Goal: Communication & Community: Answer question/provide support

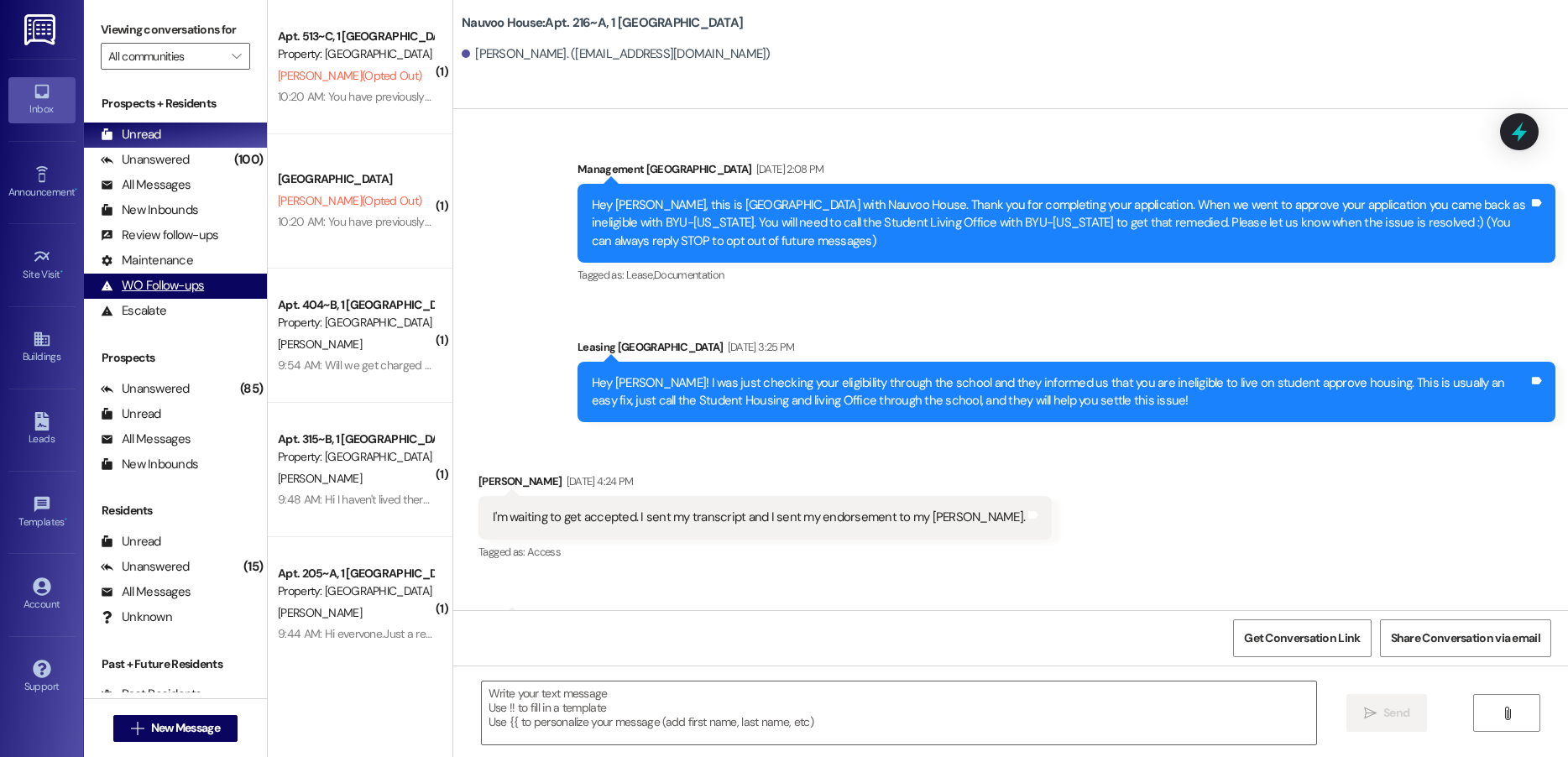
scroll to position [54789, 0]
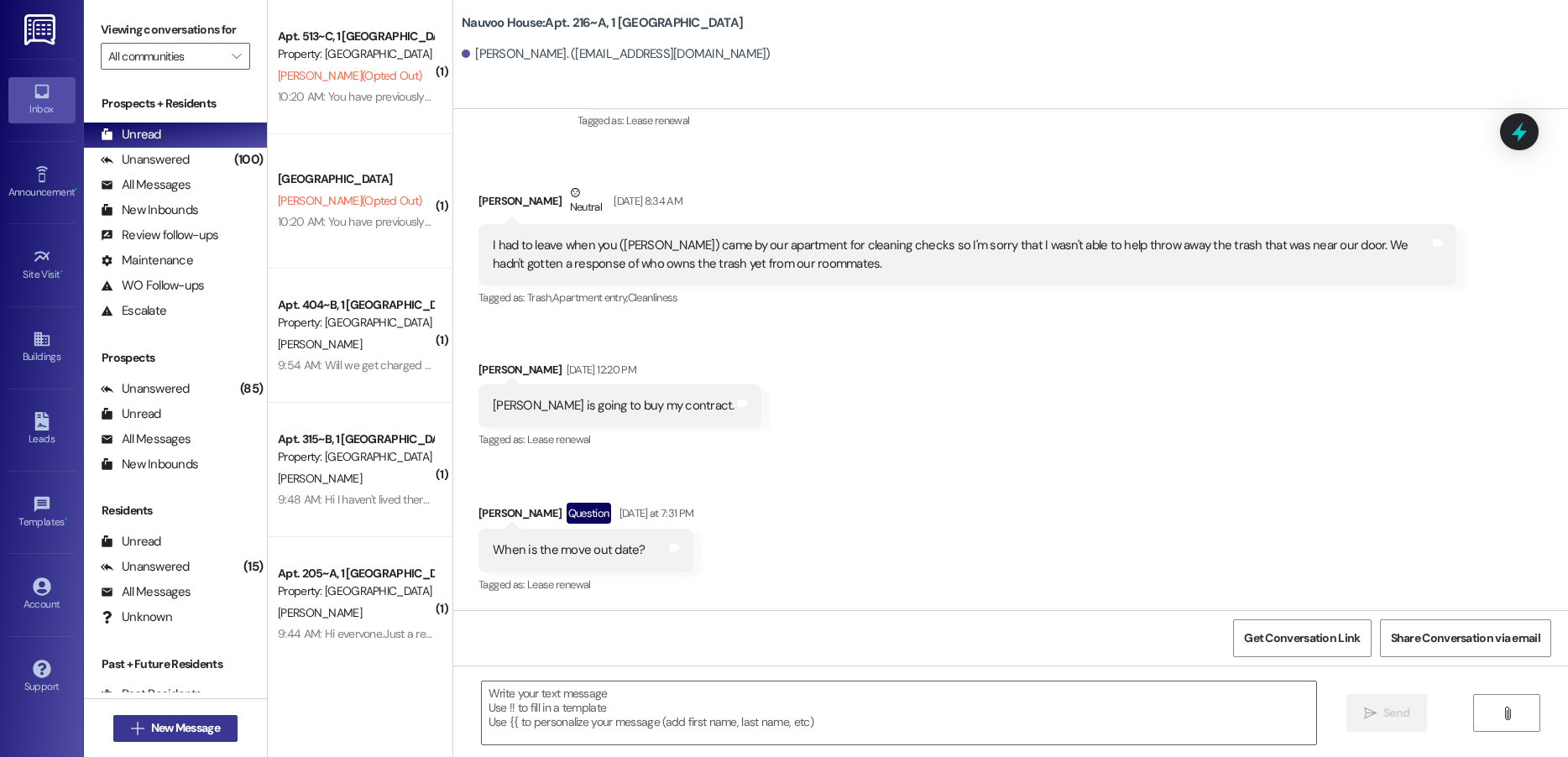
click at [190, 728] on span "New Message" at bounding box center [185, 728] width 69 height 18
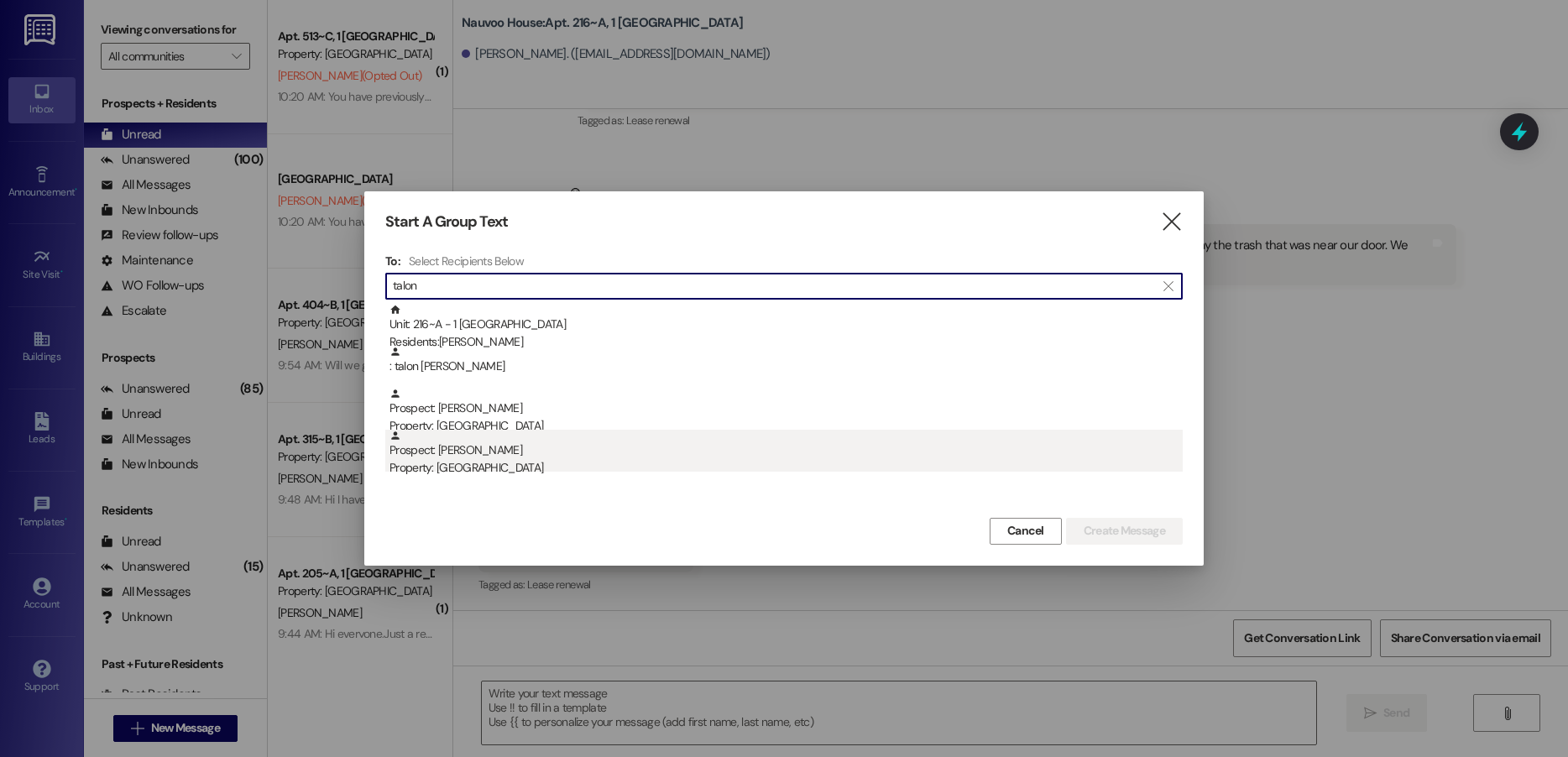
type input "talon"
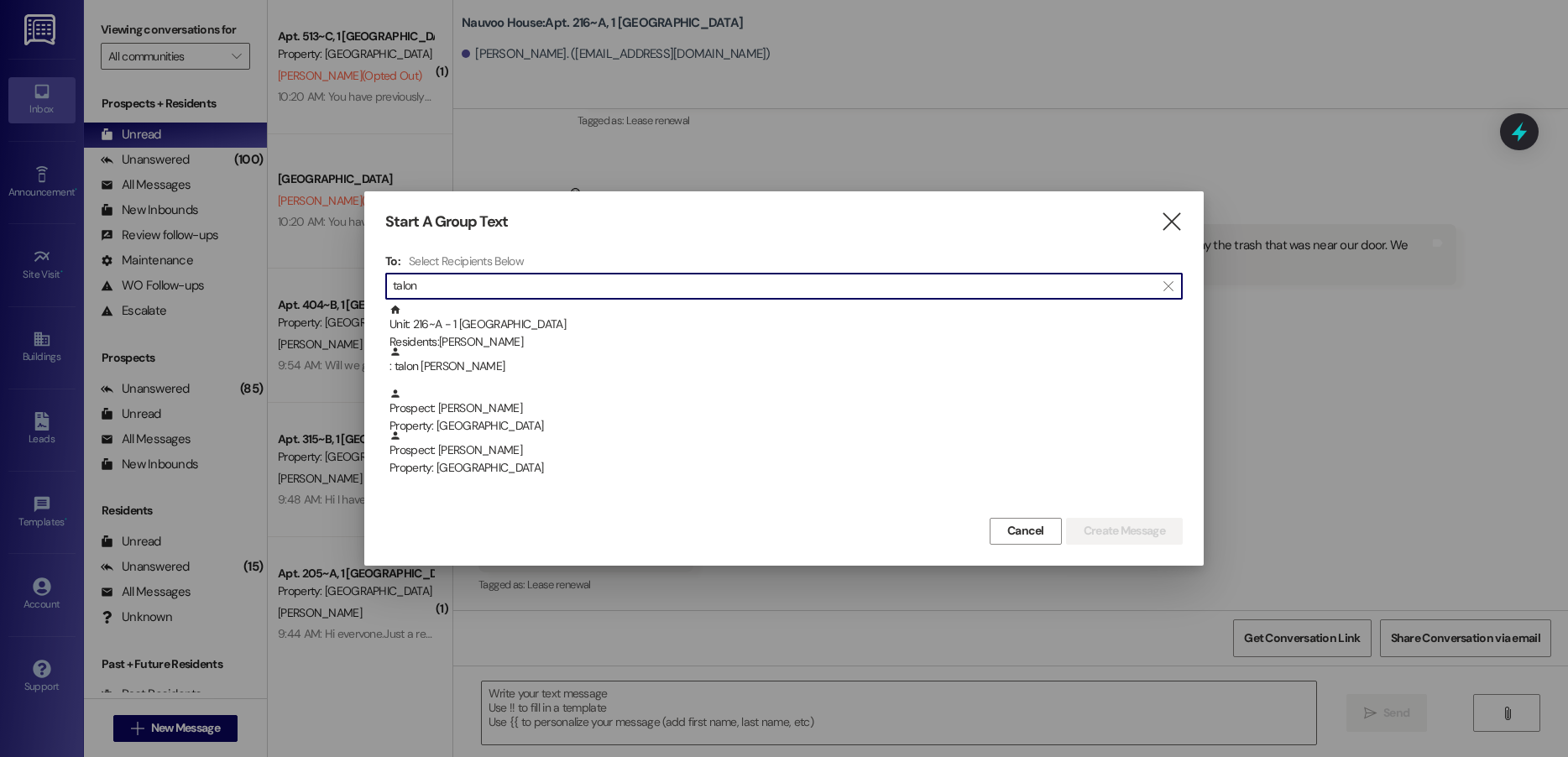
click at [500, 472] on div "Property: [GEOGRAPHIC_DATA]" at bounding box center [786, 468] width 793 height 18
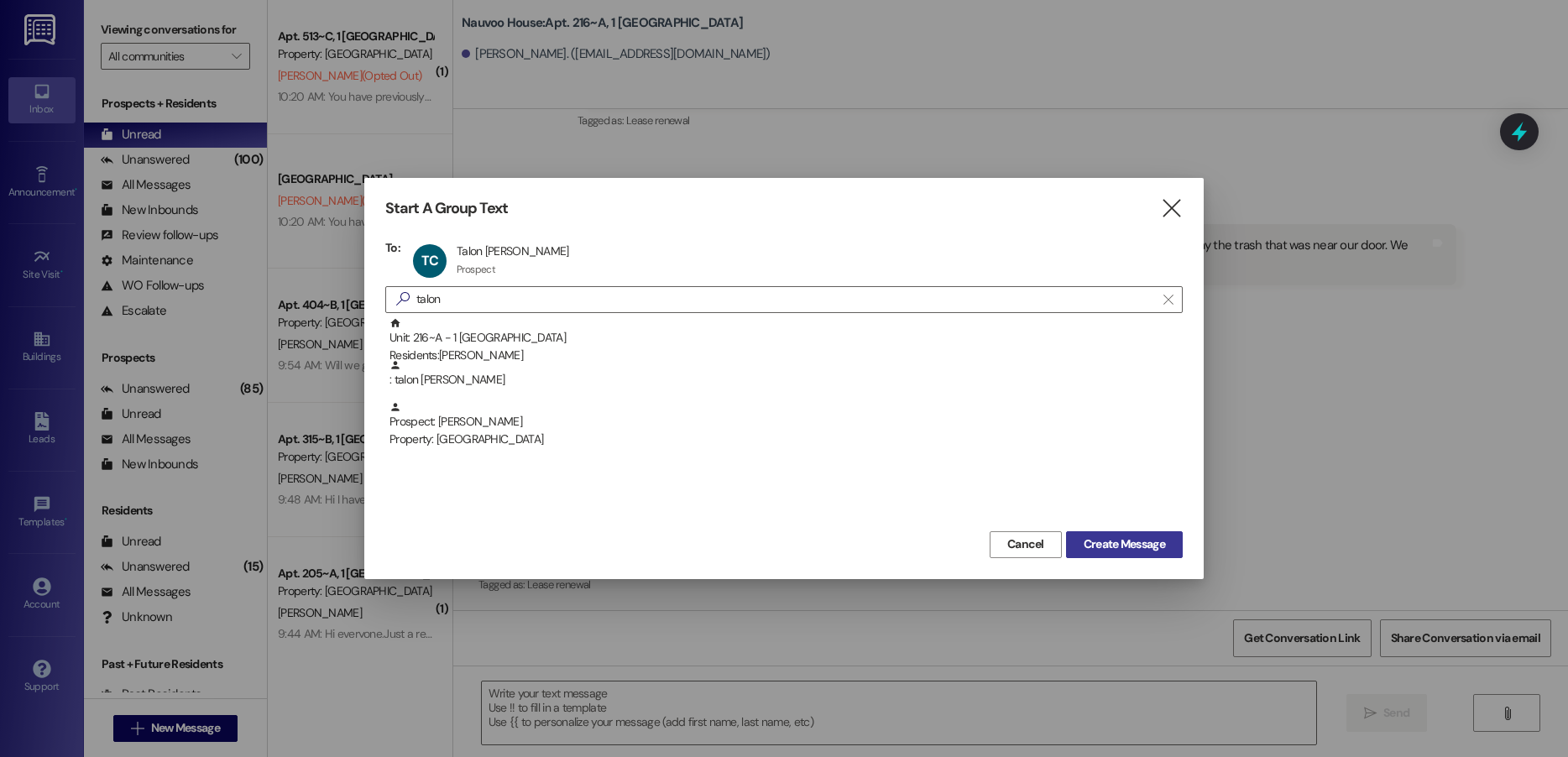
click at [1091, 540] on span "Create Message" at bounding box center [1123, 545] width 81 height 18
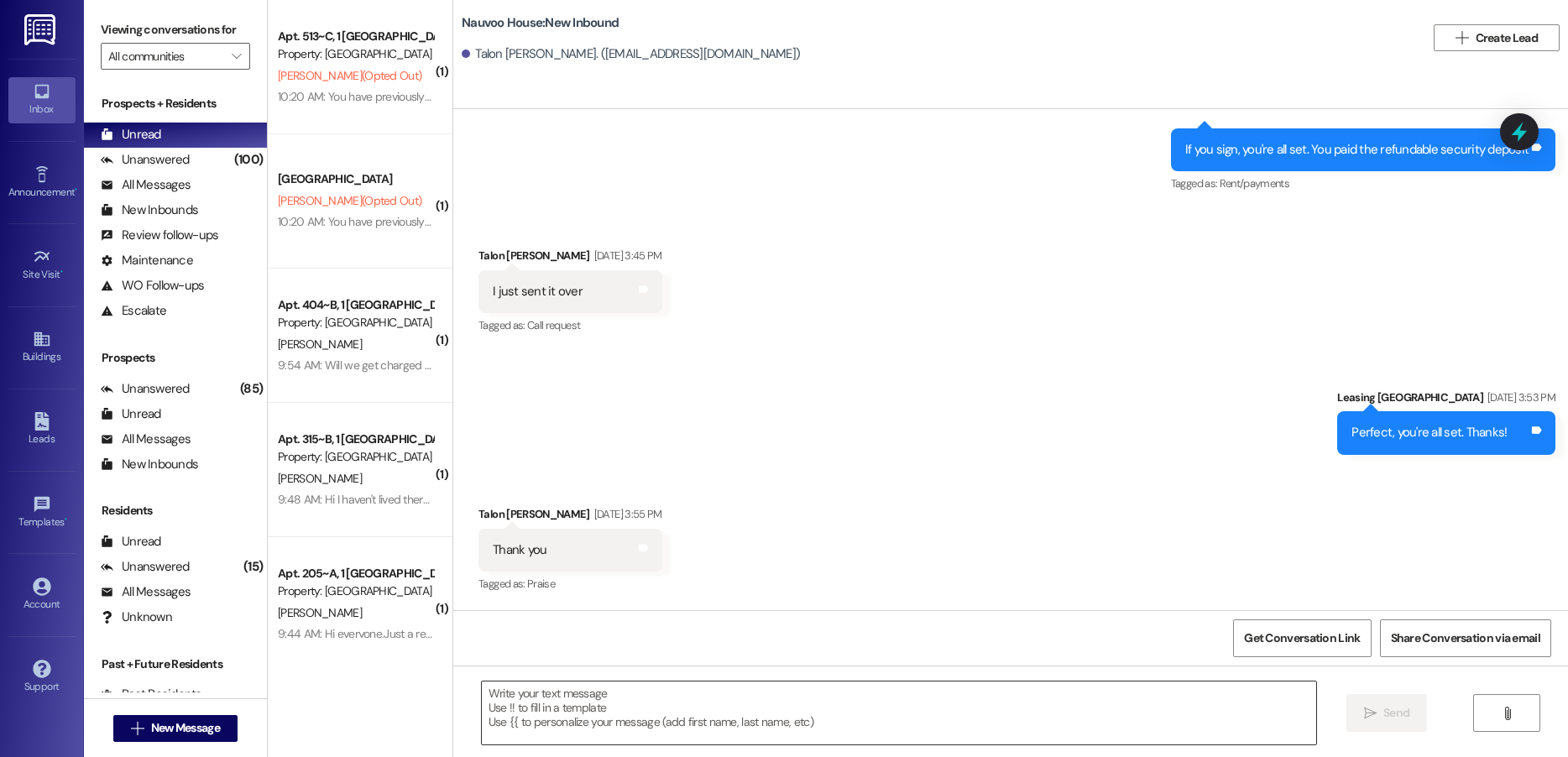
scroll to position [832, 0]
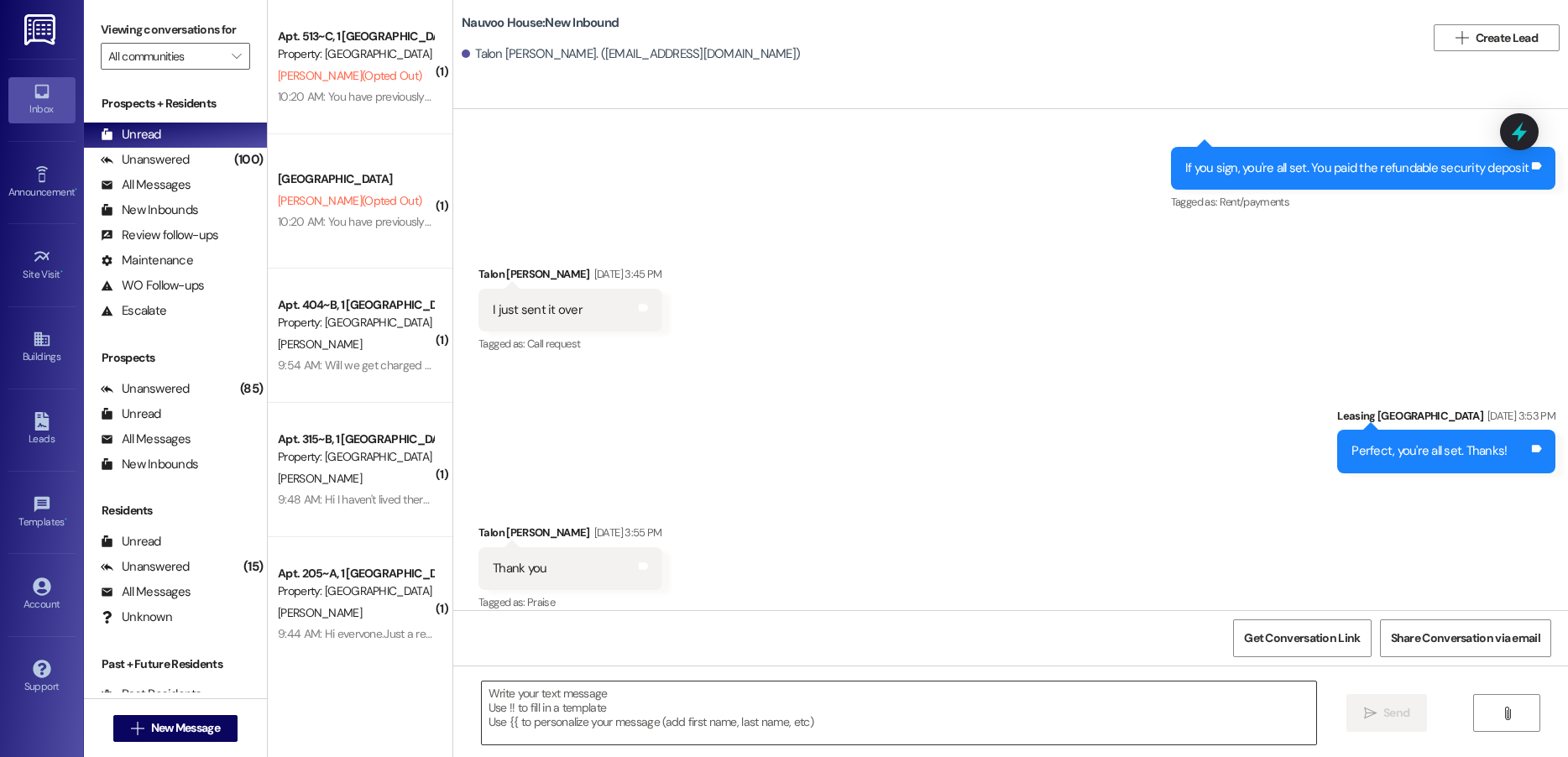
click at [656, 716] on textarea at bounding box center [899, 712] width 834 height 63
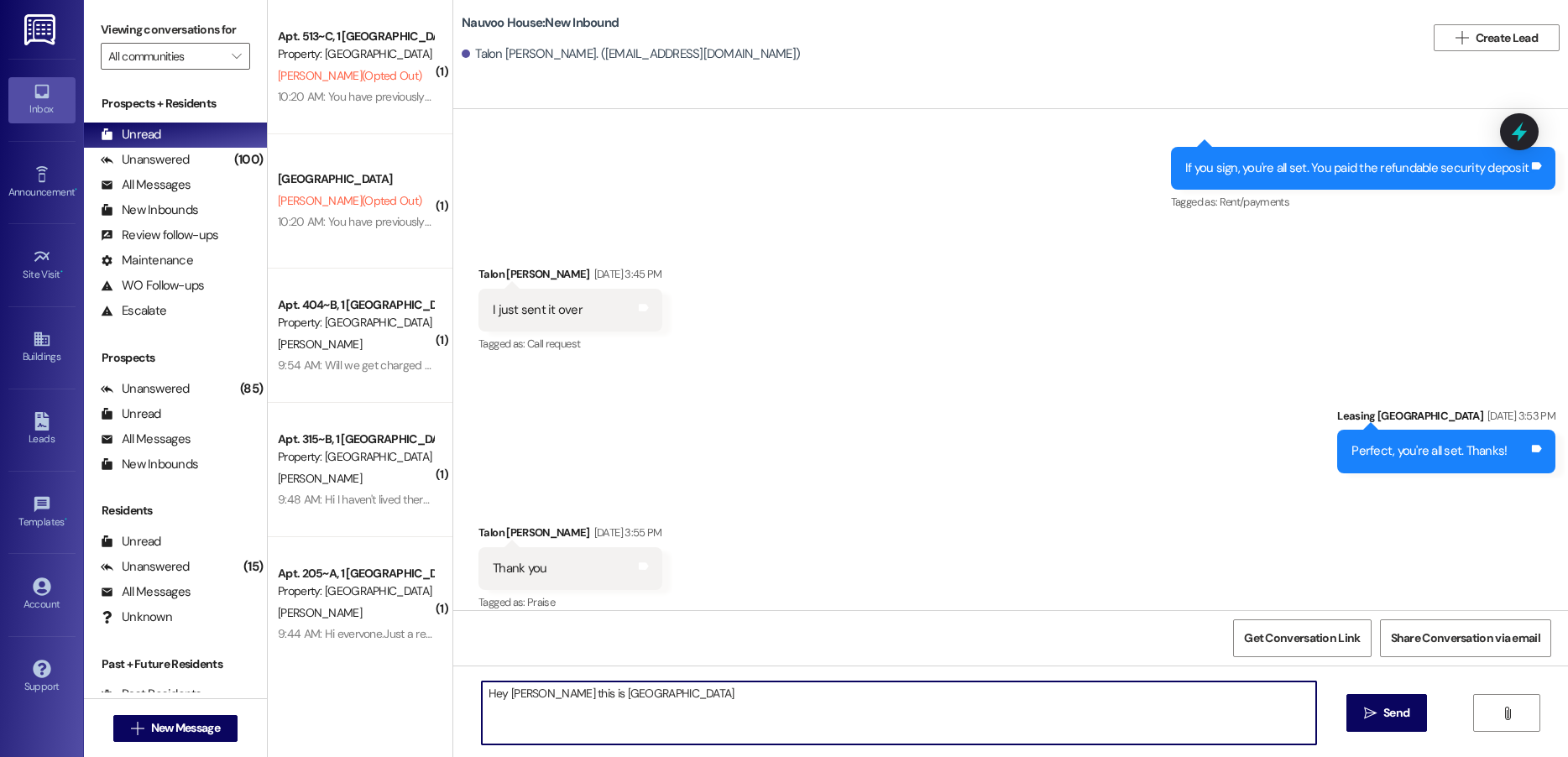
type textarea "Hey [PERSON_NAME] this is Nauvoo House!"
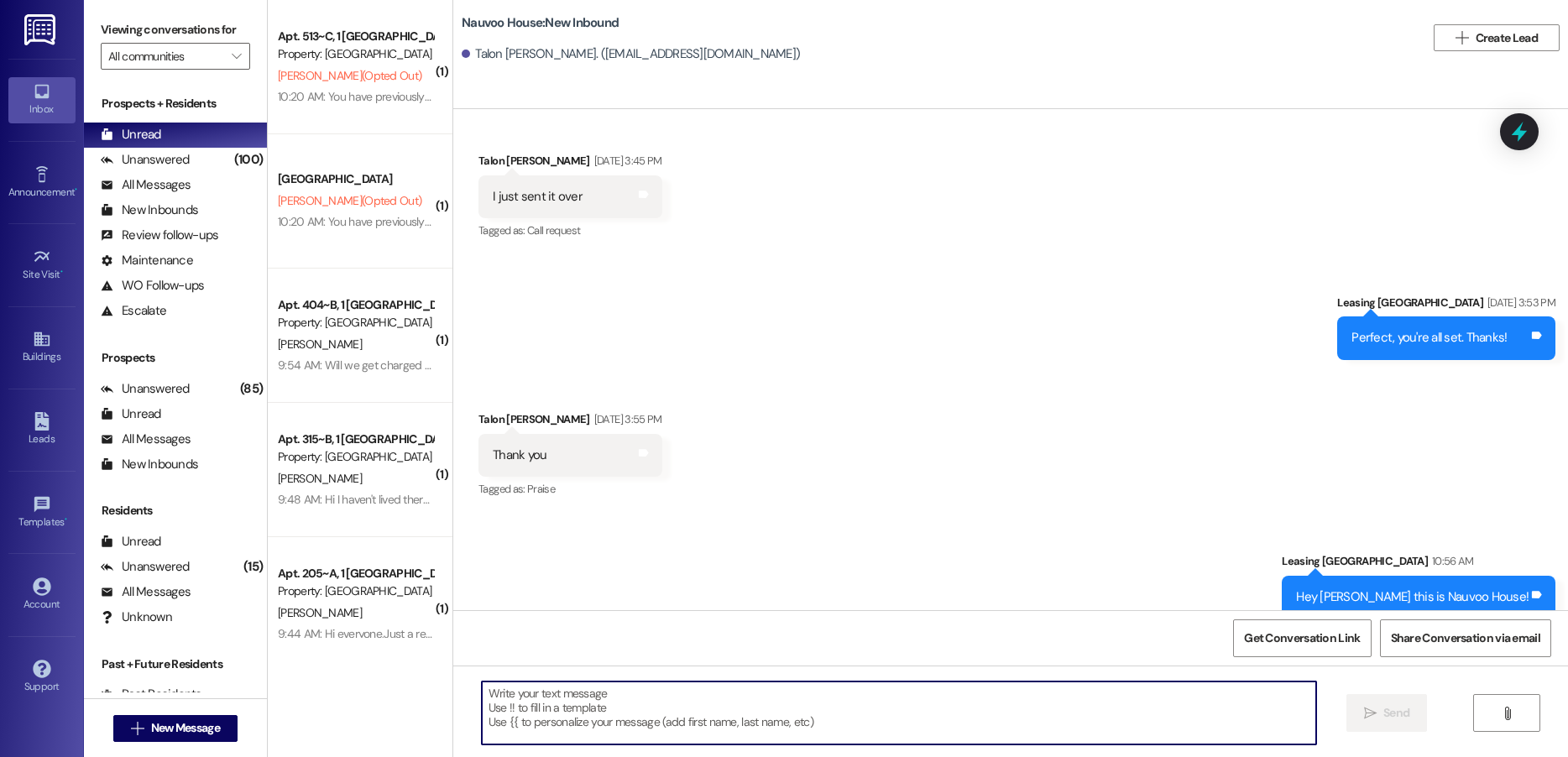
scroll to position [950, 0]
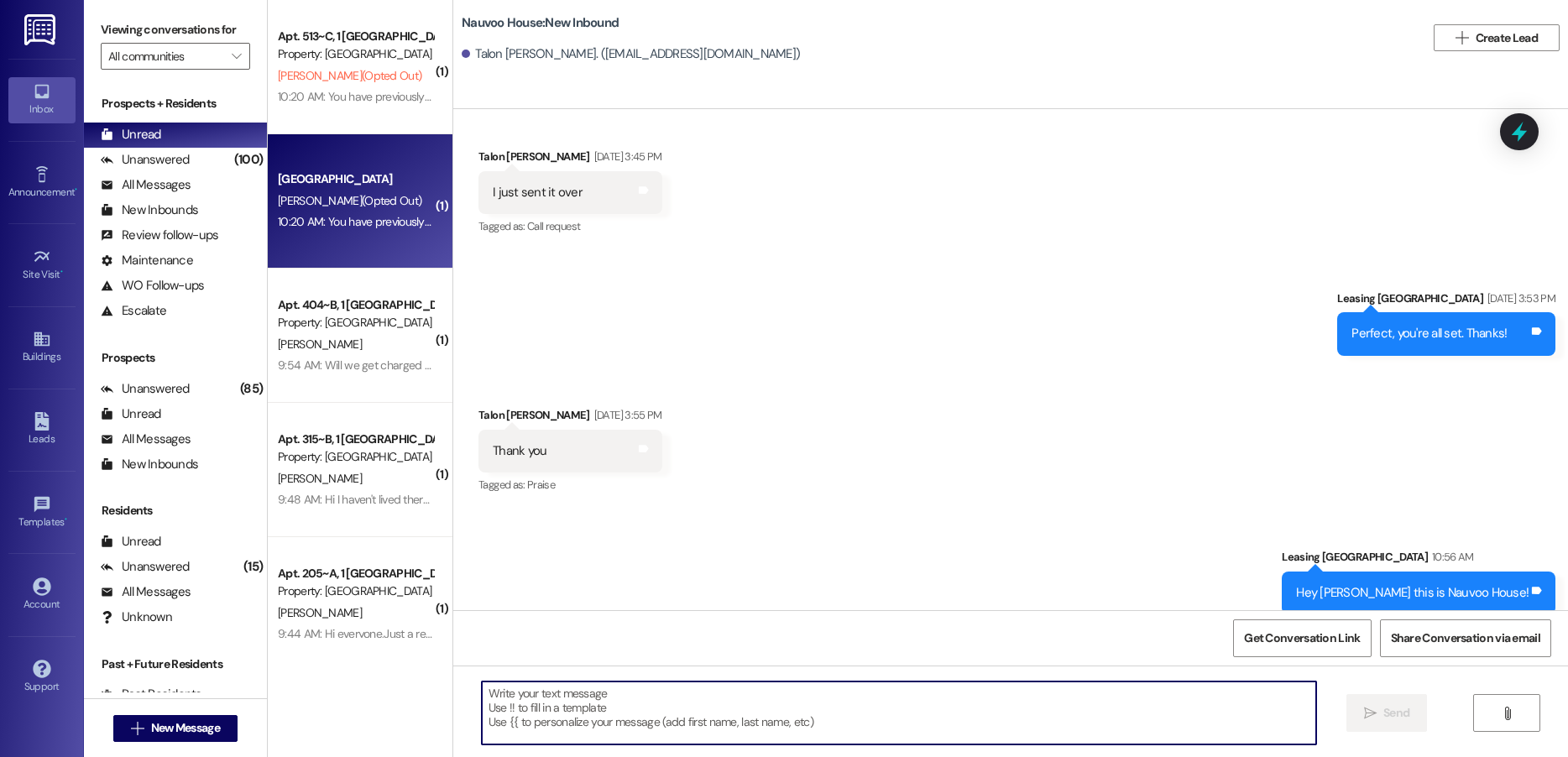
click at [381, 236] on div "Nauvoo House Prospect [PERSON_NAME] (Opted Out) 10:20 AM: You have previously o…" at bounding box center [359, 202] width 185 height 135
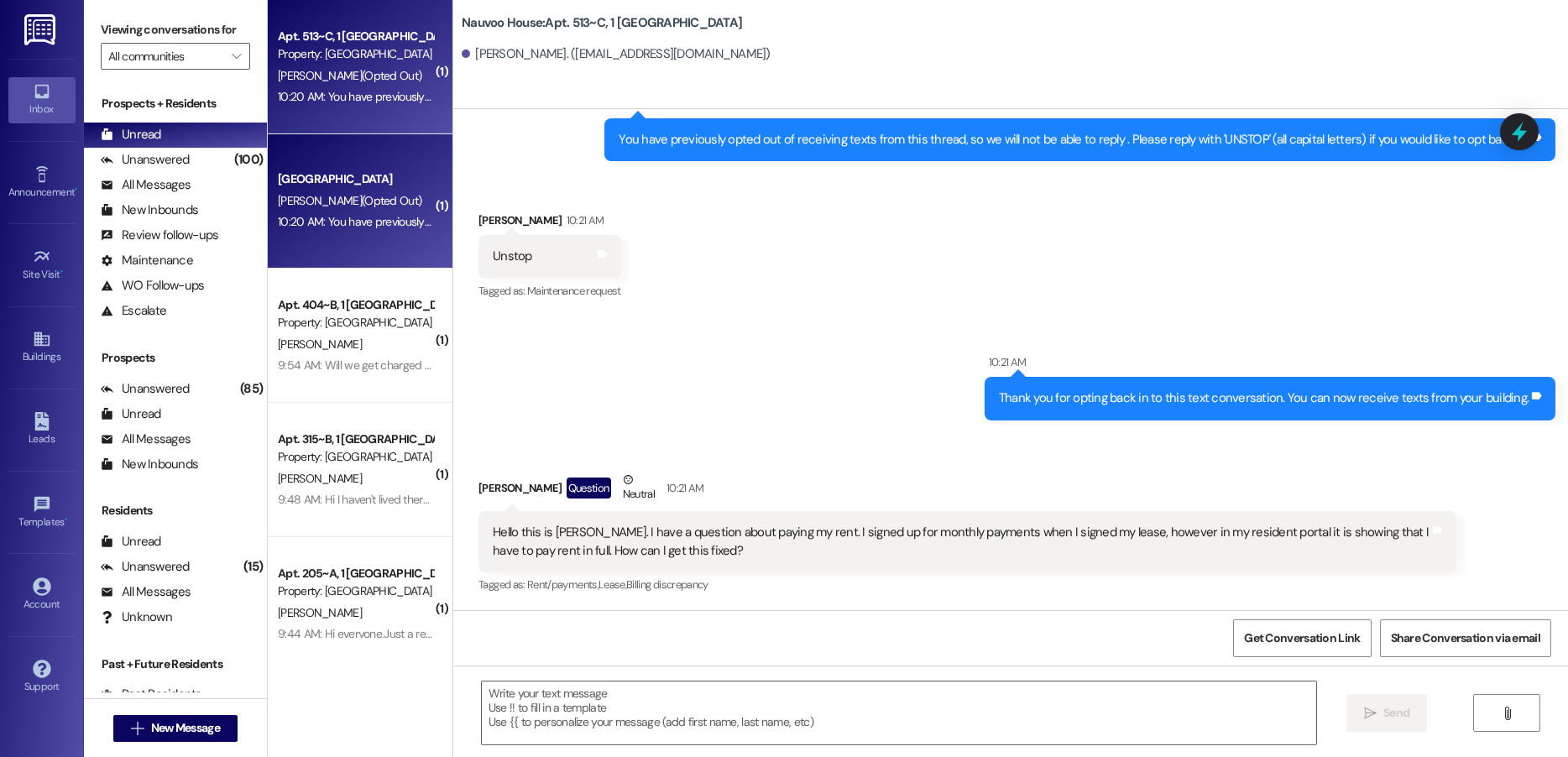
scroll to position [342, 0]
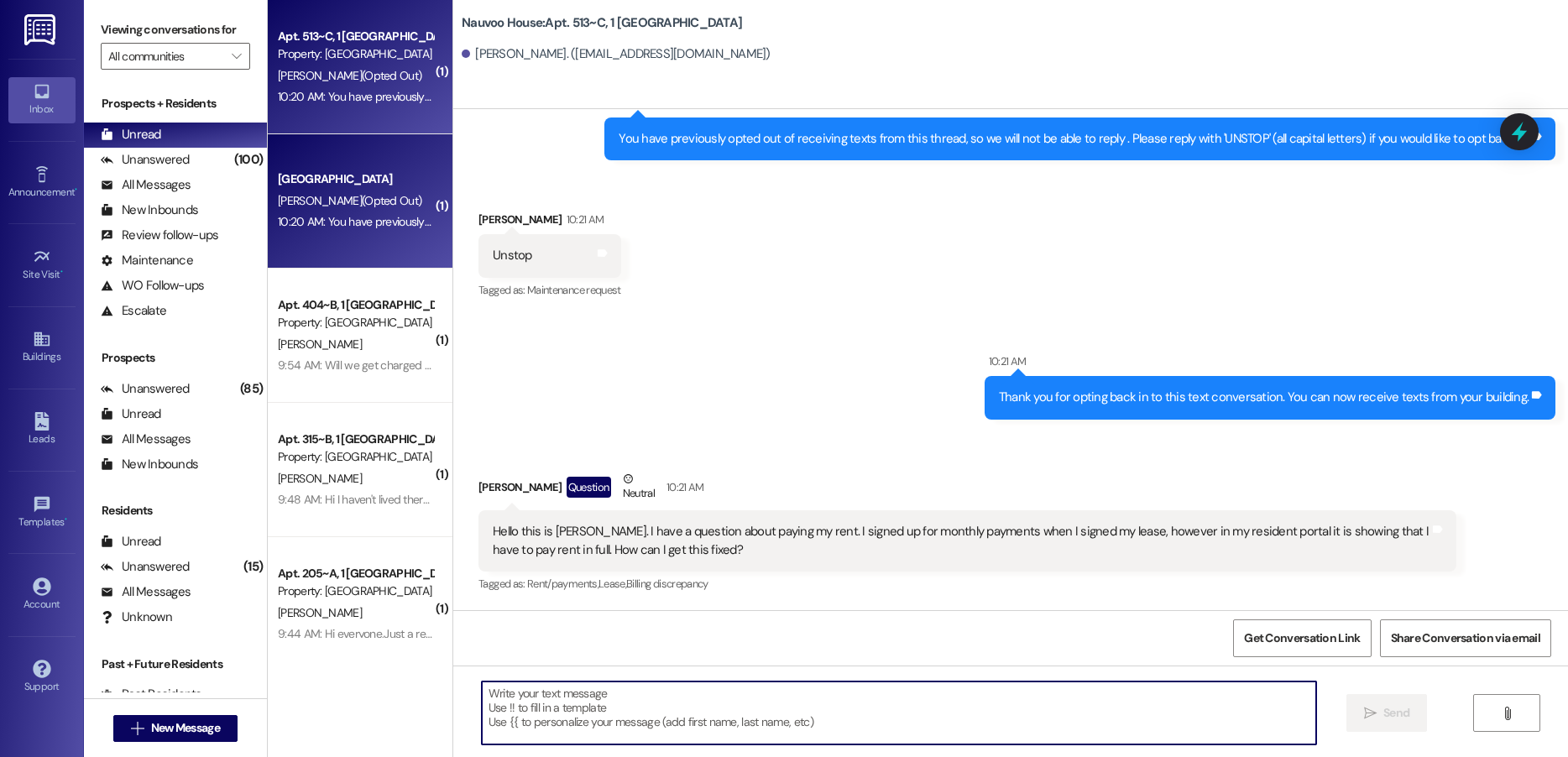
click at [751, 685] on textarea at bounding box center [899, 712] width 834 height 63
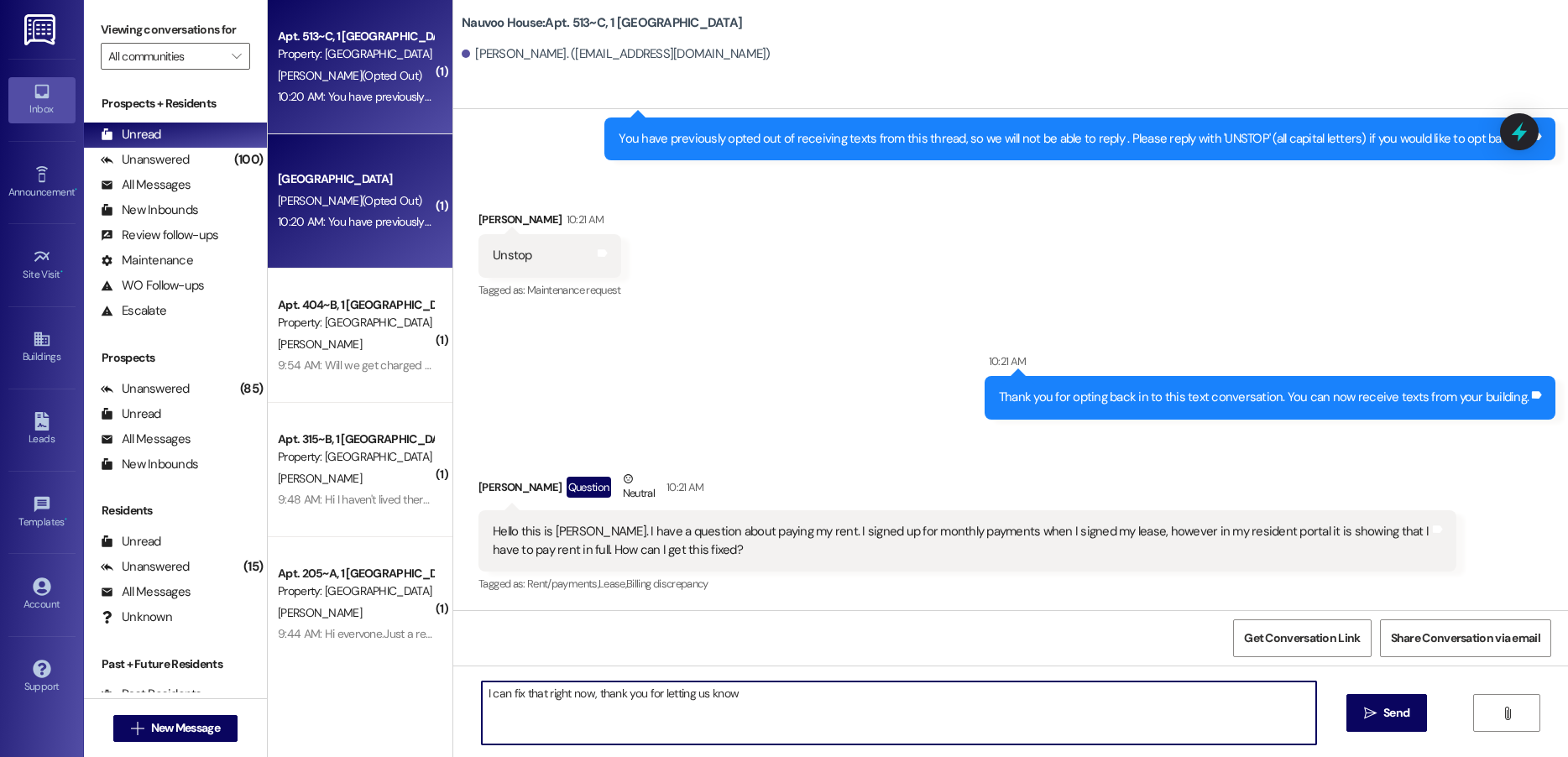
type textarea "I can fix that right now, thank you for letting us know!"
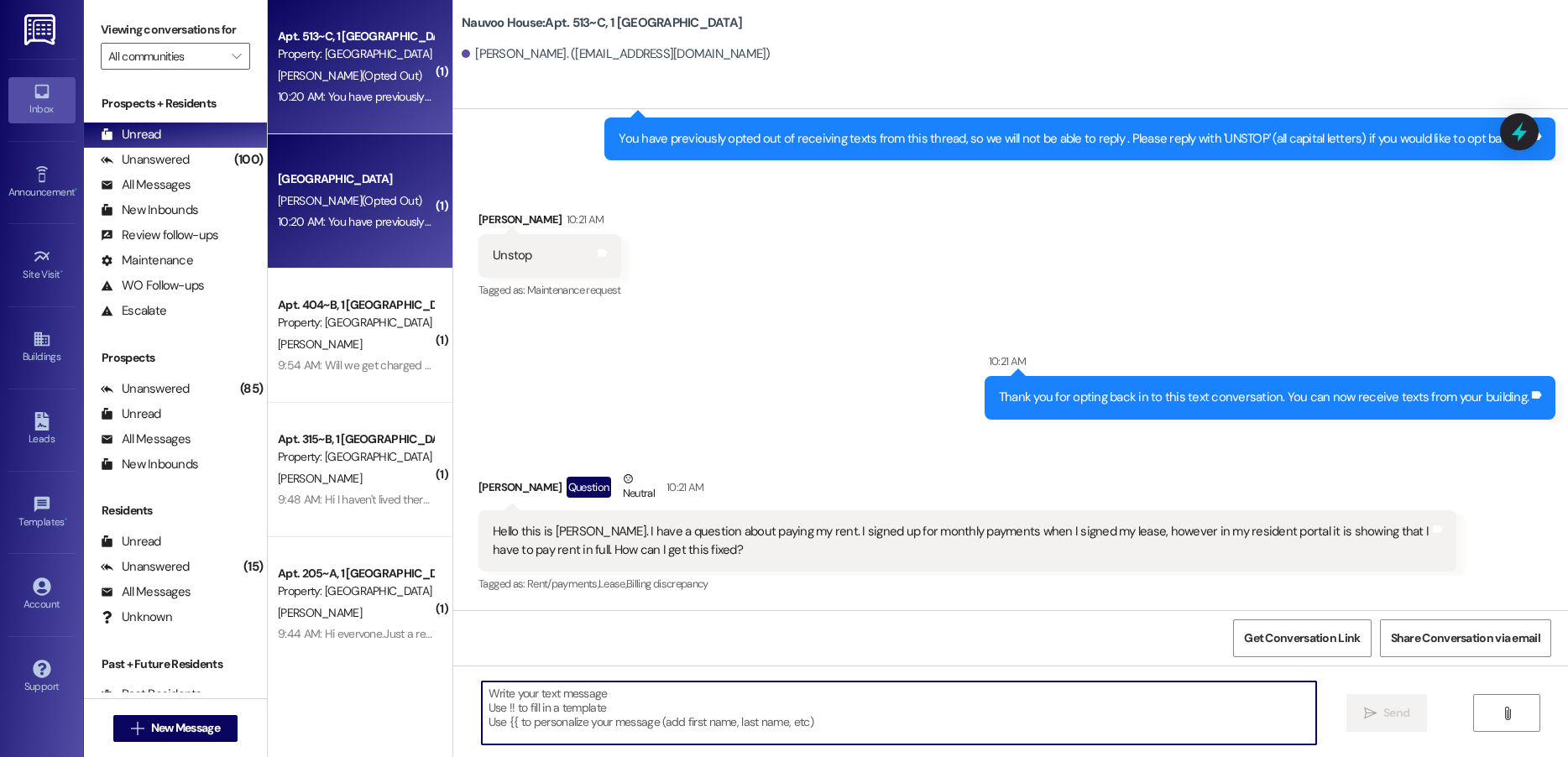
scroll to position [341, 0]
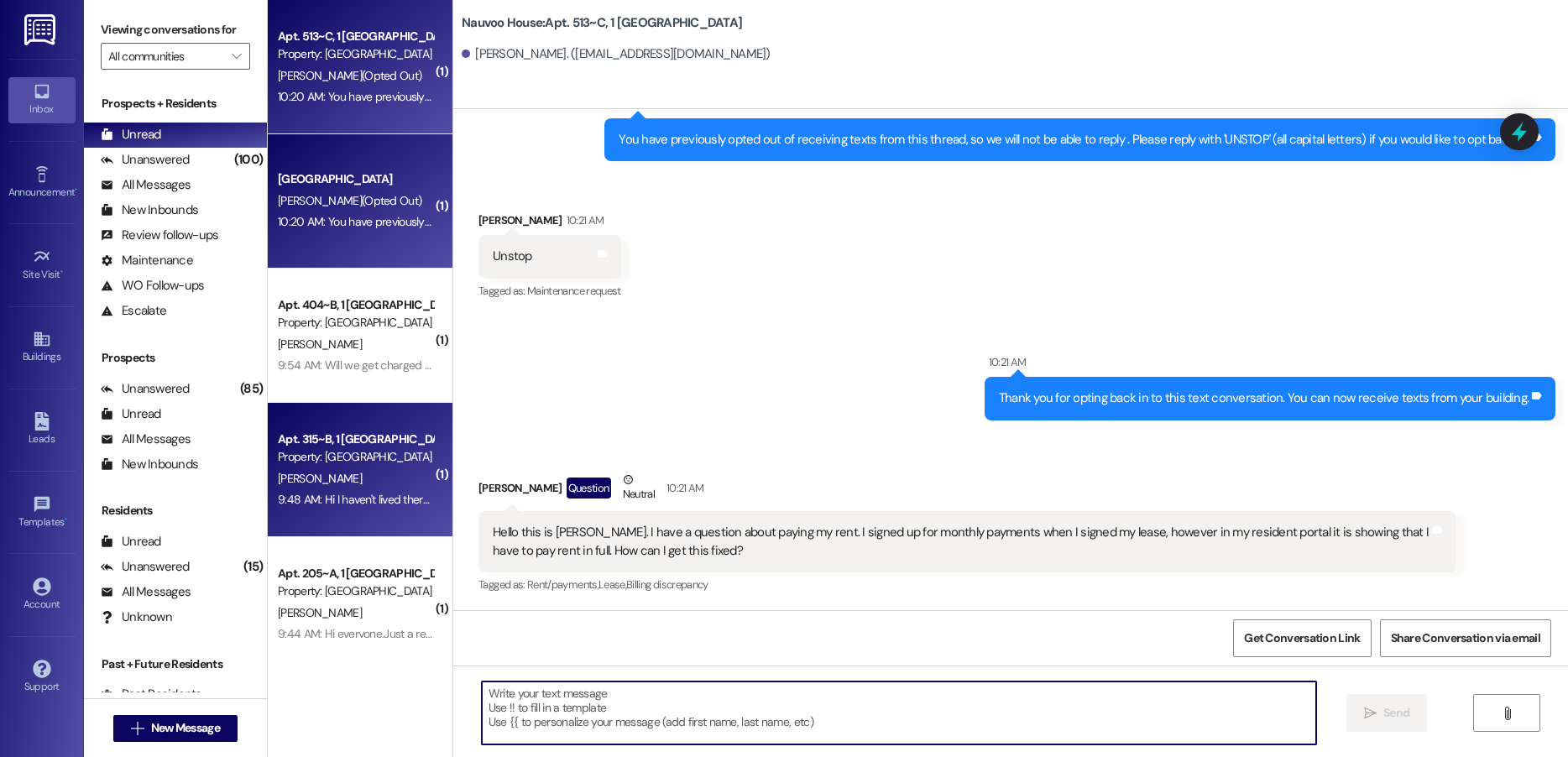
click at [336, 499] on div "9:48 AM: Hi I haven't lived there in years. 9:48 AM: Hi I haven't lived there i…" at bounding box center [374, 499] width 193 height 15
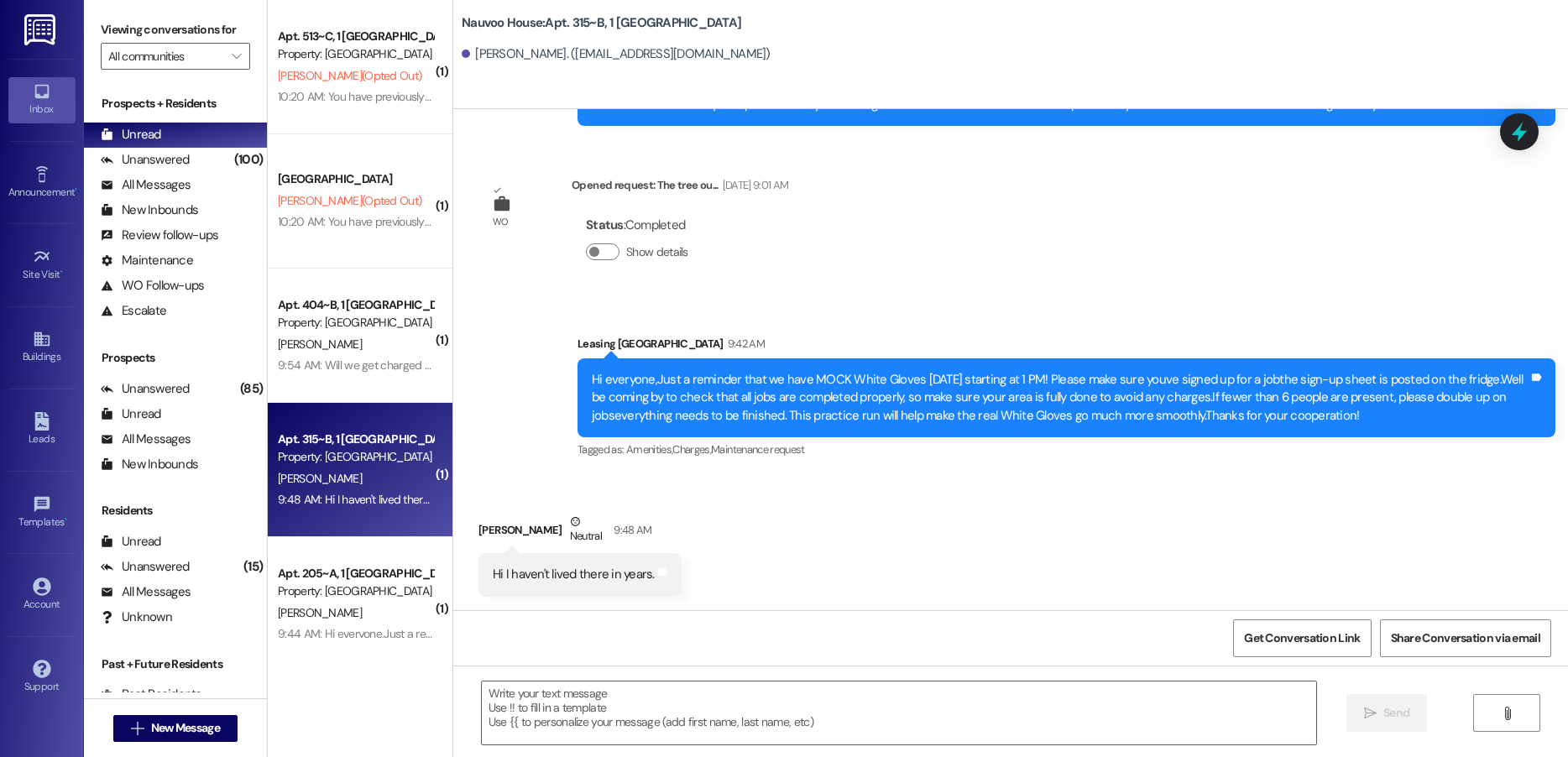
scroll to position [17854, 0]
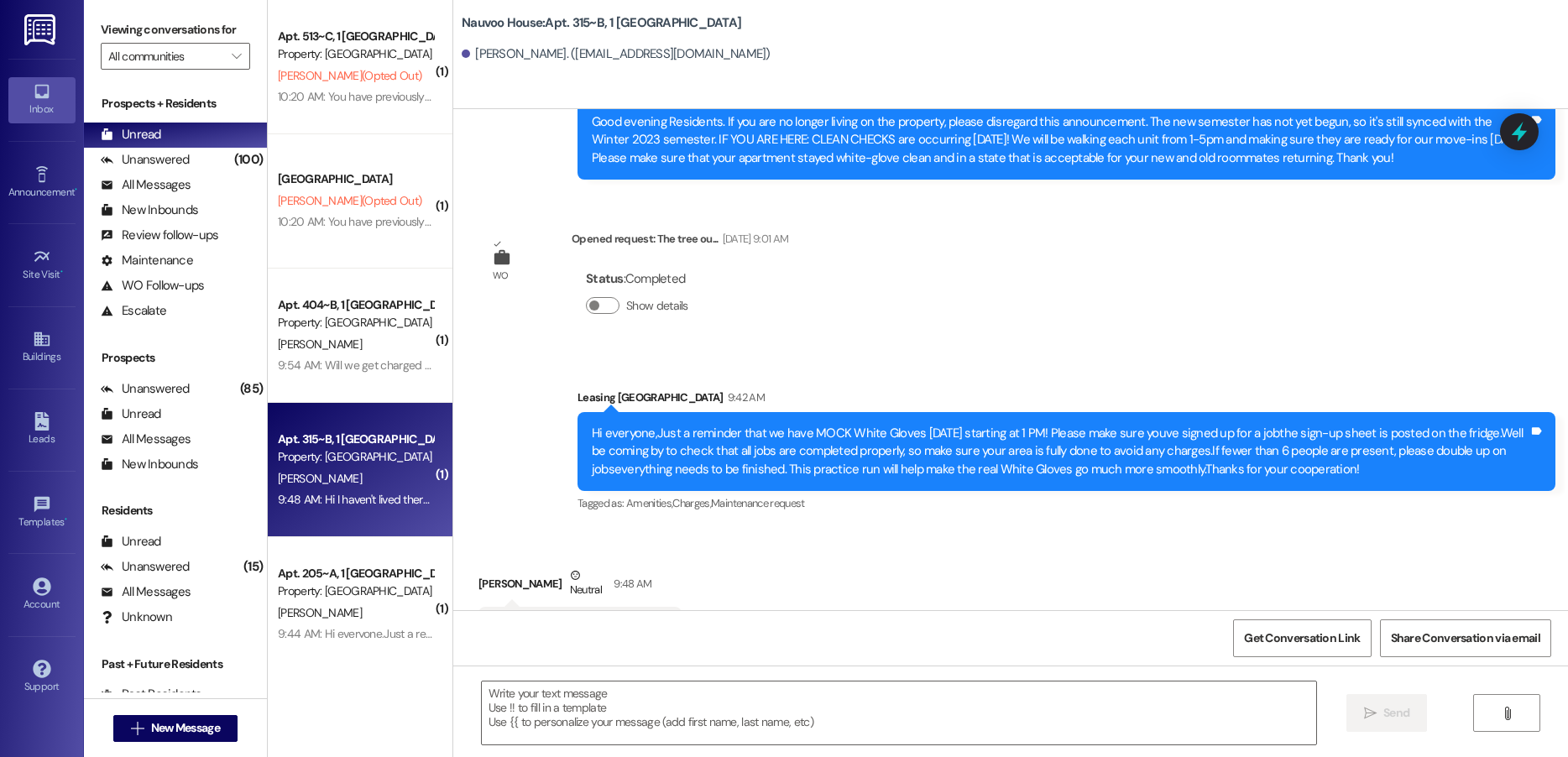
click at [692, 550] on div "Received via SMS [PERSON_NAME] Neutral 9:48 AM Hi I haven't lived there in year…" at bounding box center [1010, 596] width 1114 height 135
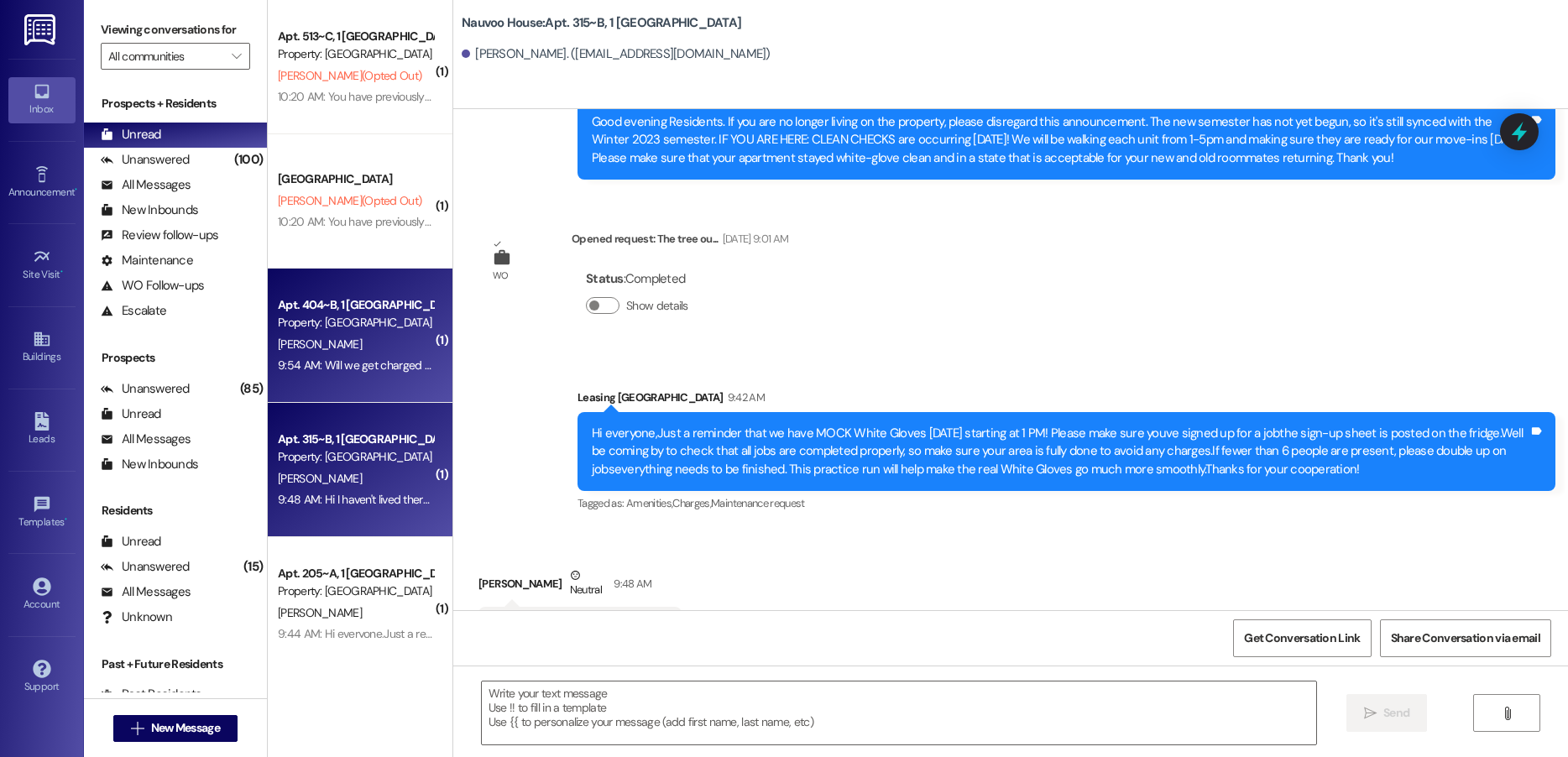
click at [383, 388] on div "Apt. 404~B, 1 [GEOGRAPHIC_DATA] Property: [GEOGRAPHIC_DATA] [PERSON_NAME] 9:54 …" at bounding box center [359, 335] width 185 height 135
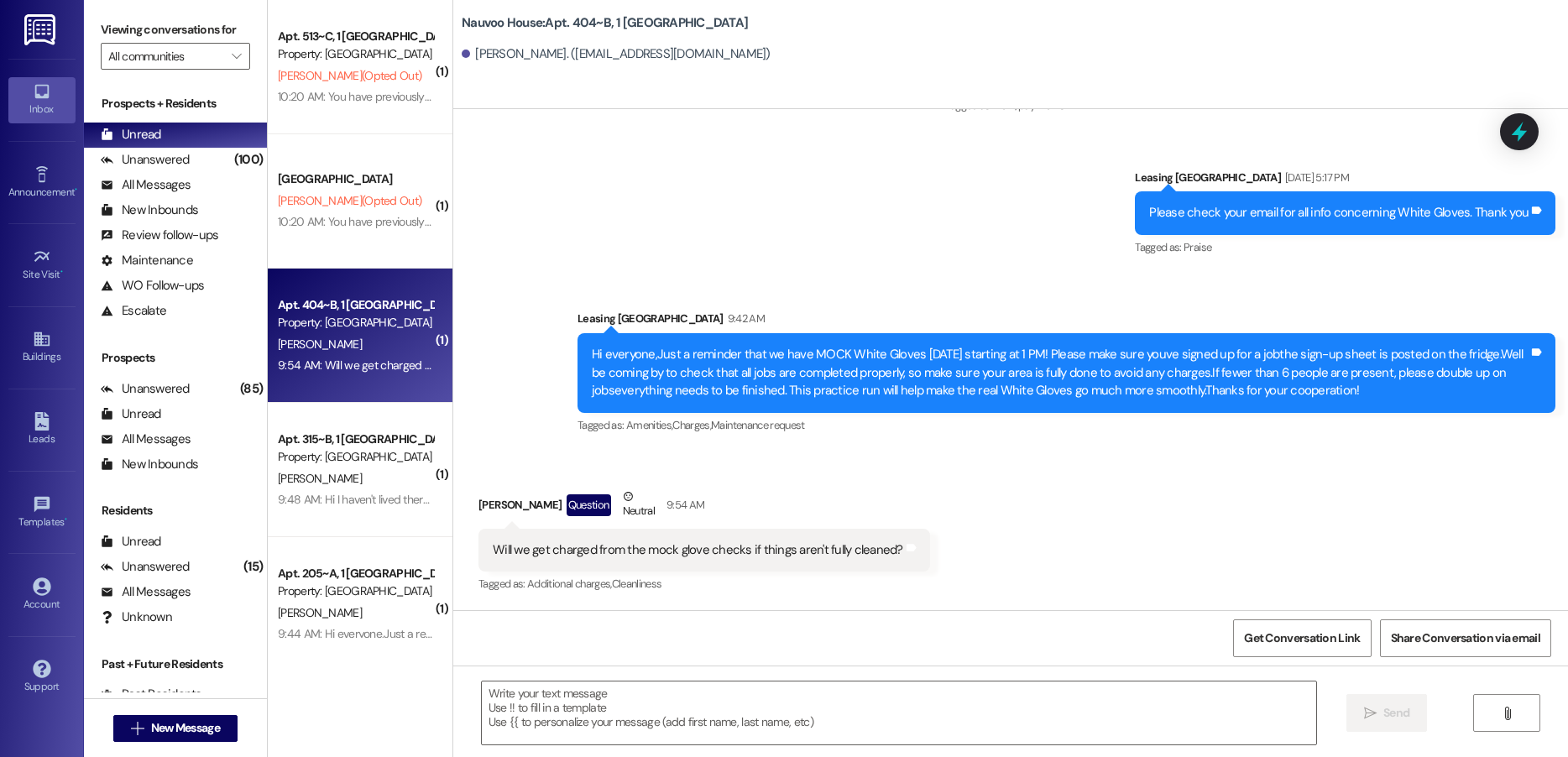
scroll to position [16590, 0]
click at [677, 671] on div " Send " at bounding box center [1010, 728] width 1114 height 126
click at [676, 707] on textarea at bounding box center [899, 712] width 834 height 63
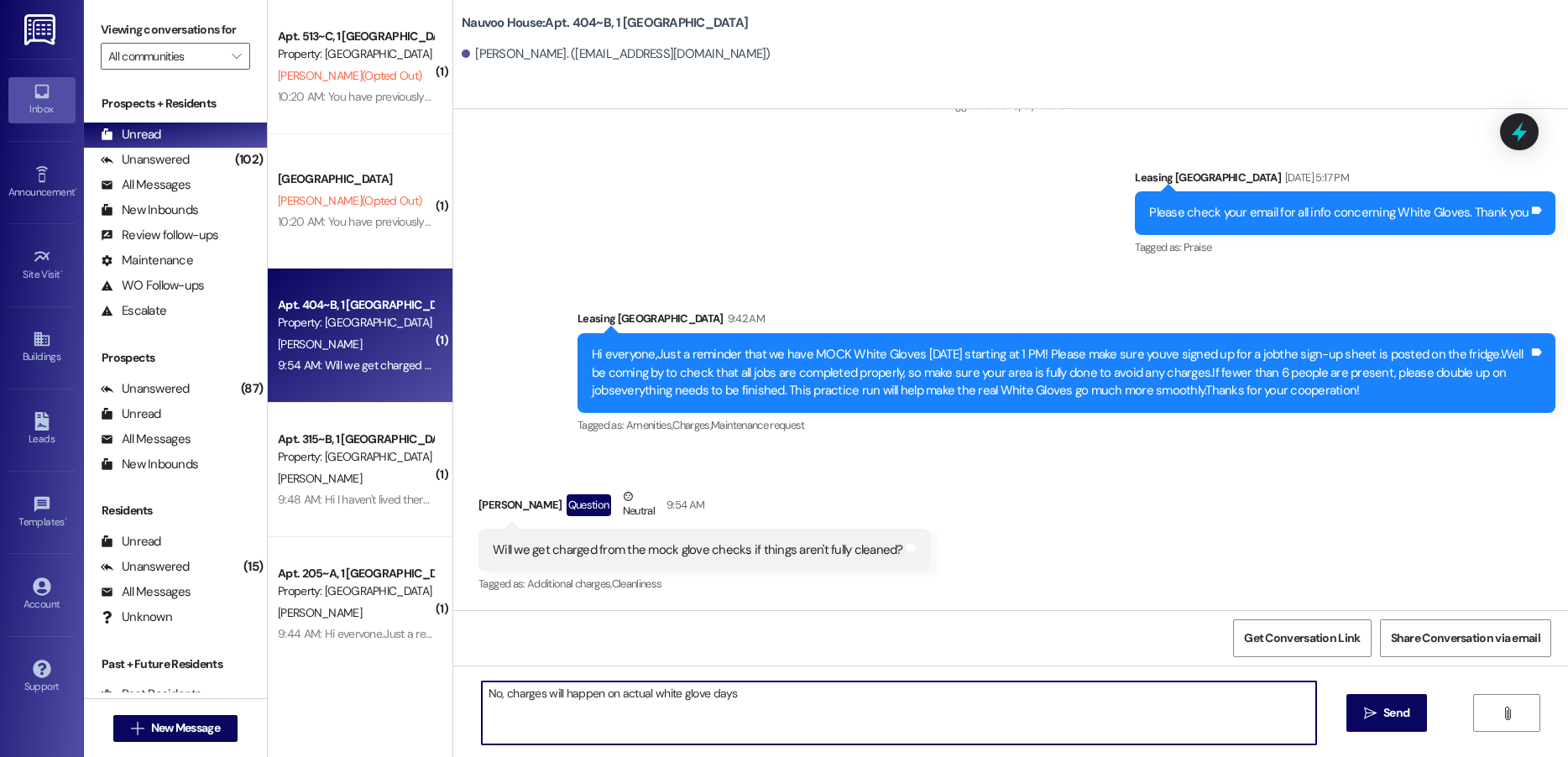
type textarea "No, charges will happen on actual white glove days!"
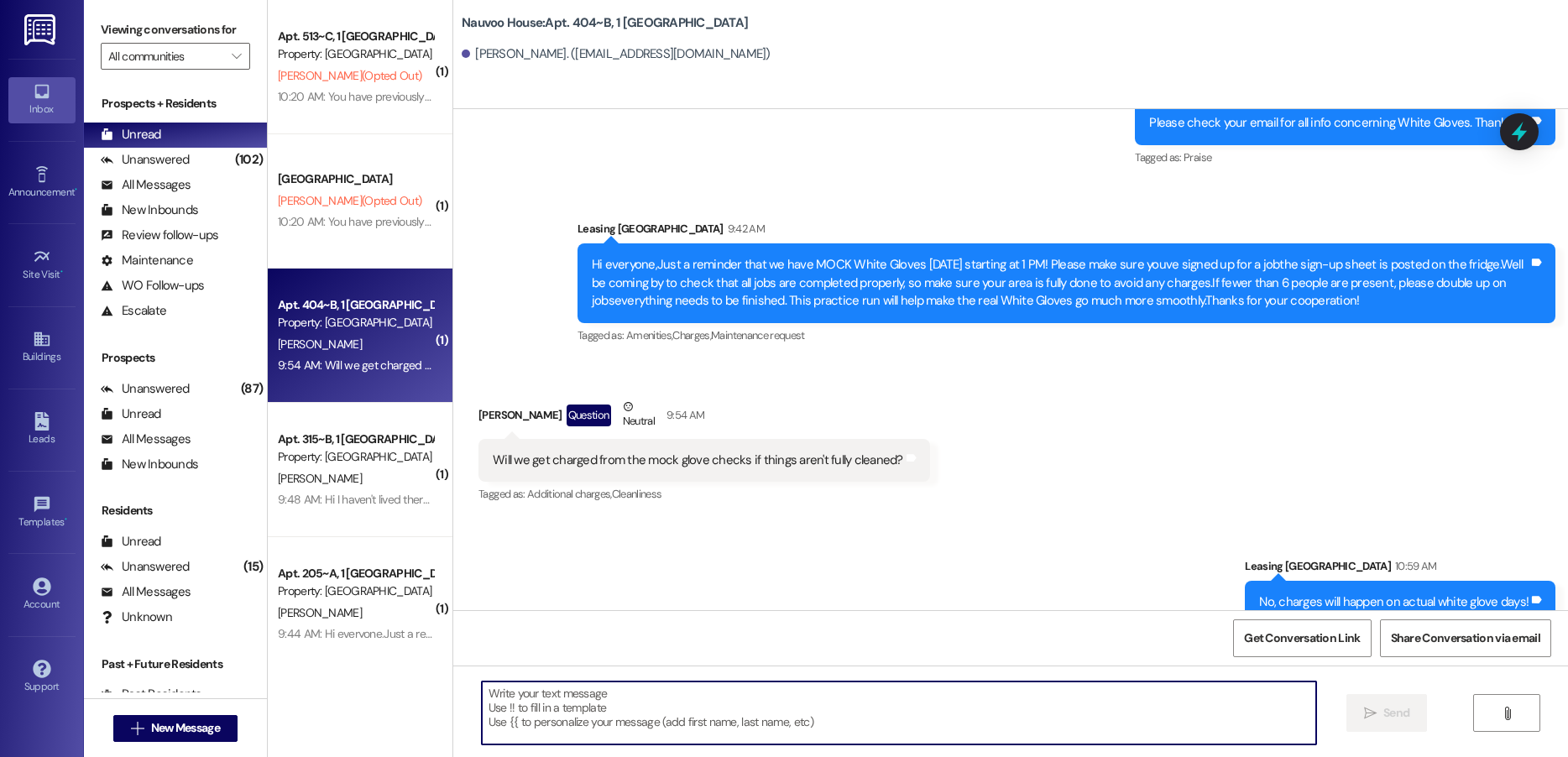
scroll to position [16589, 0]
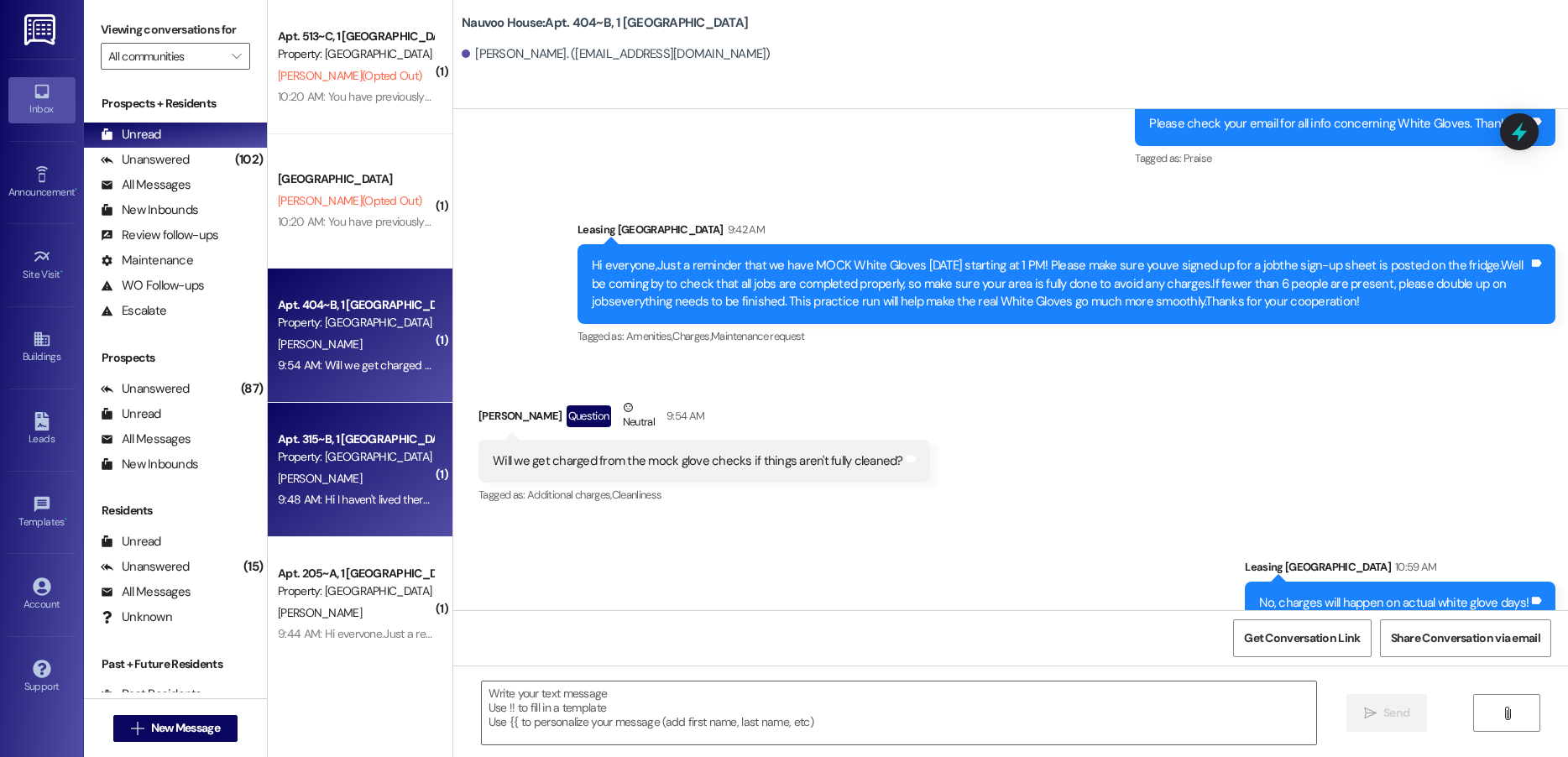
click at [342, 437] on div "Apt. 315~B, 1 [GEOGRAPHIC_DATA]" at bounding box center [356, 440] width 155 height 18
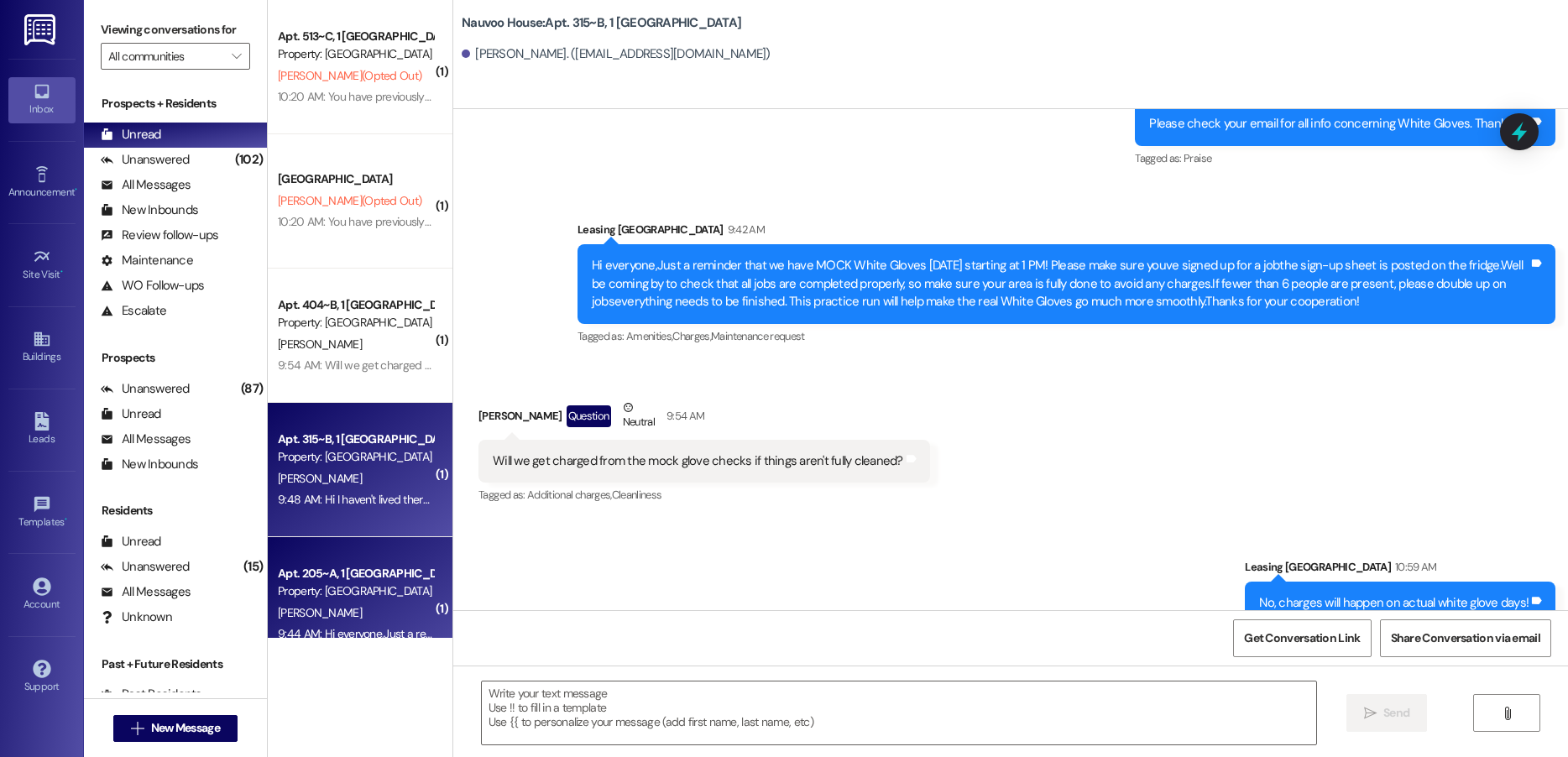
click at [349, 558] on div "Apt. 205~A, 1 Nauvoo House Property: [GEOGRAPHIC_DATA] [PERSON_NAME] 9:44 AM: H…" at bounding box center [359, 604] width 185 height 135
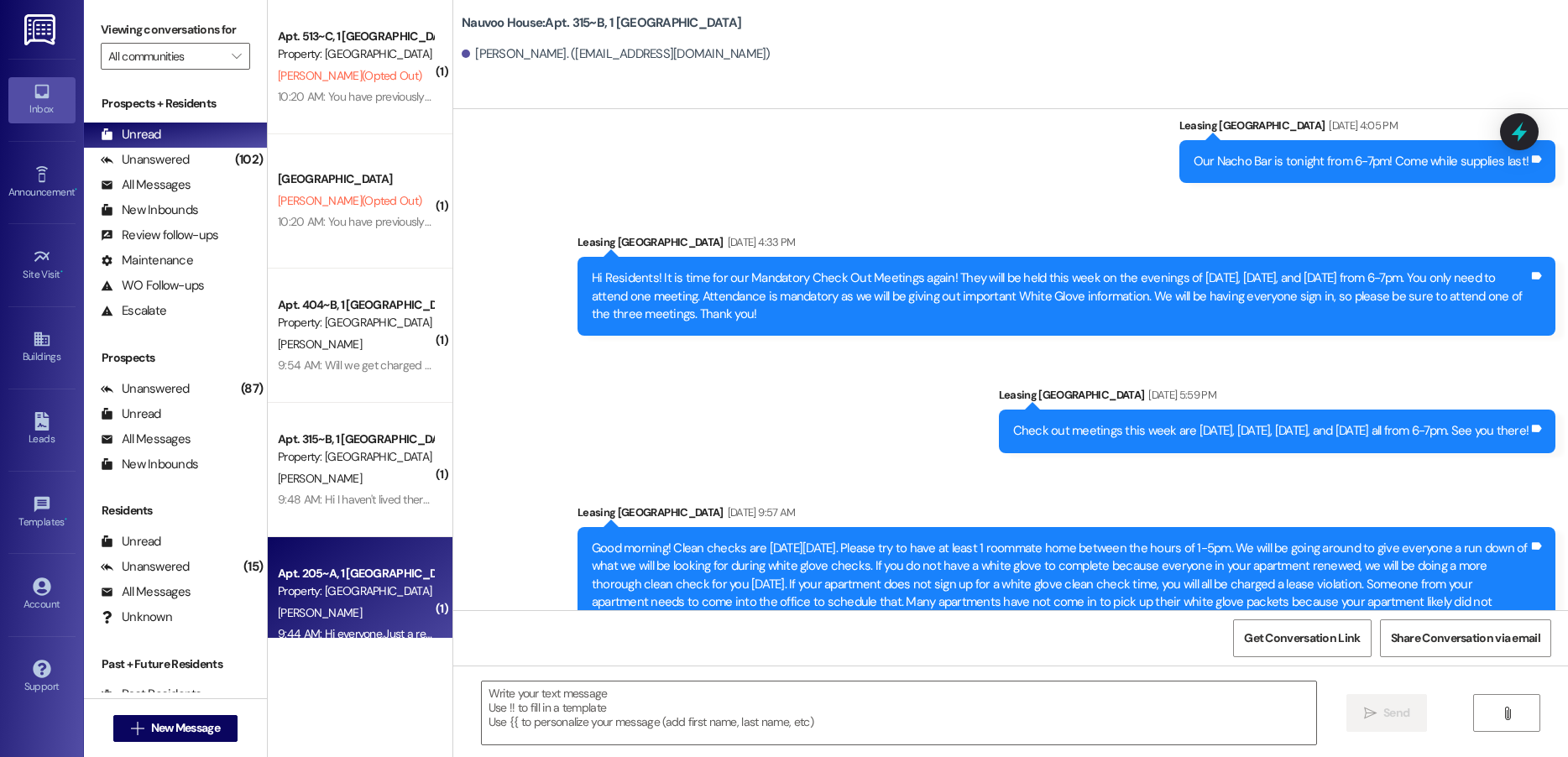
scroll to position [17854, 0]
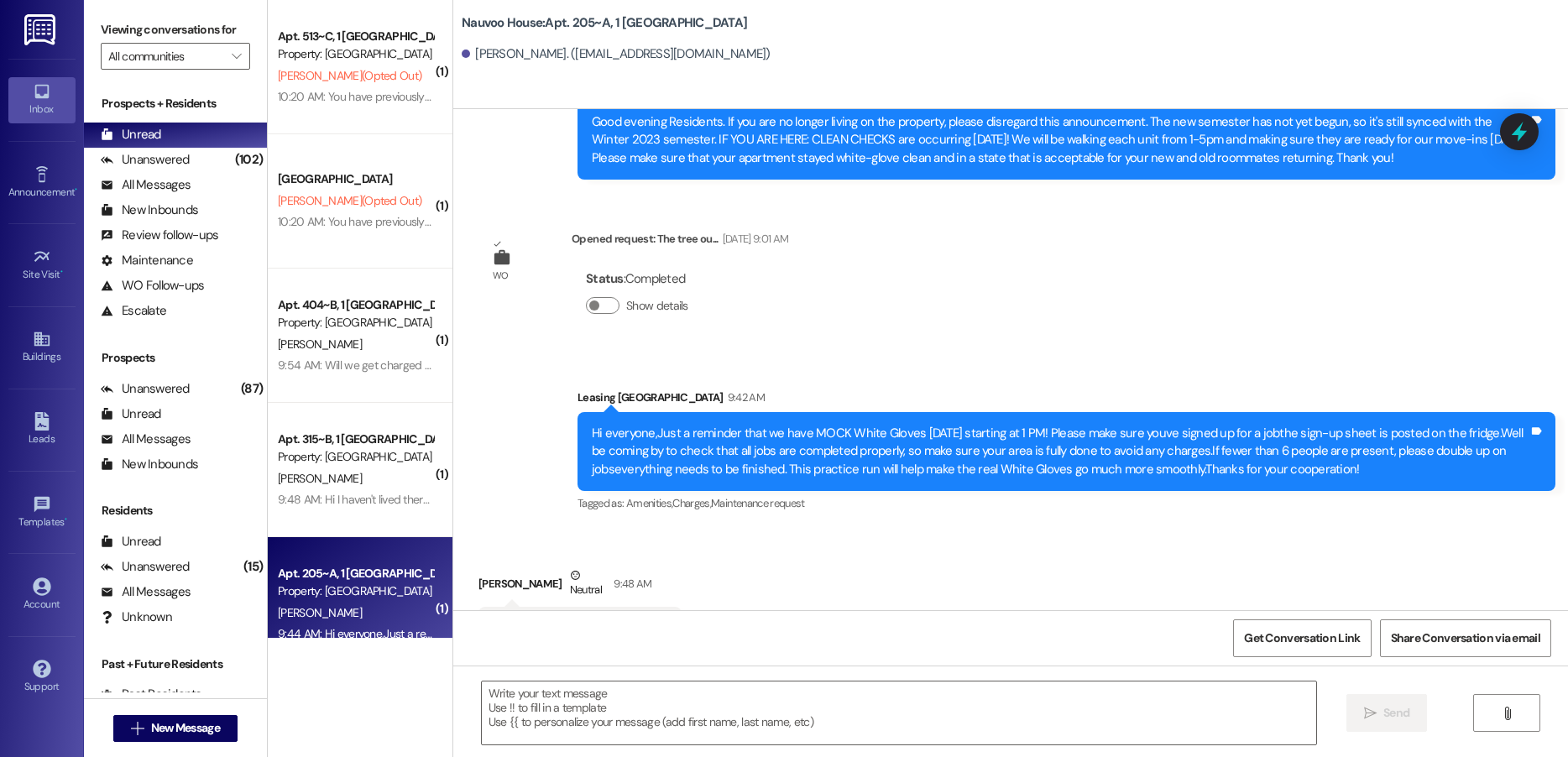
click at [344, 578] on div "Apt. 205~A, 1 [GEOGRAPHIC_DATA]" at bounding box center [356, 574] width 155 height 18
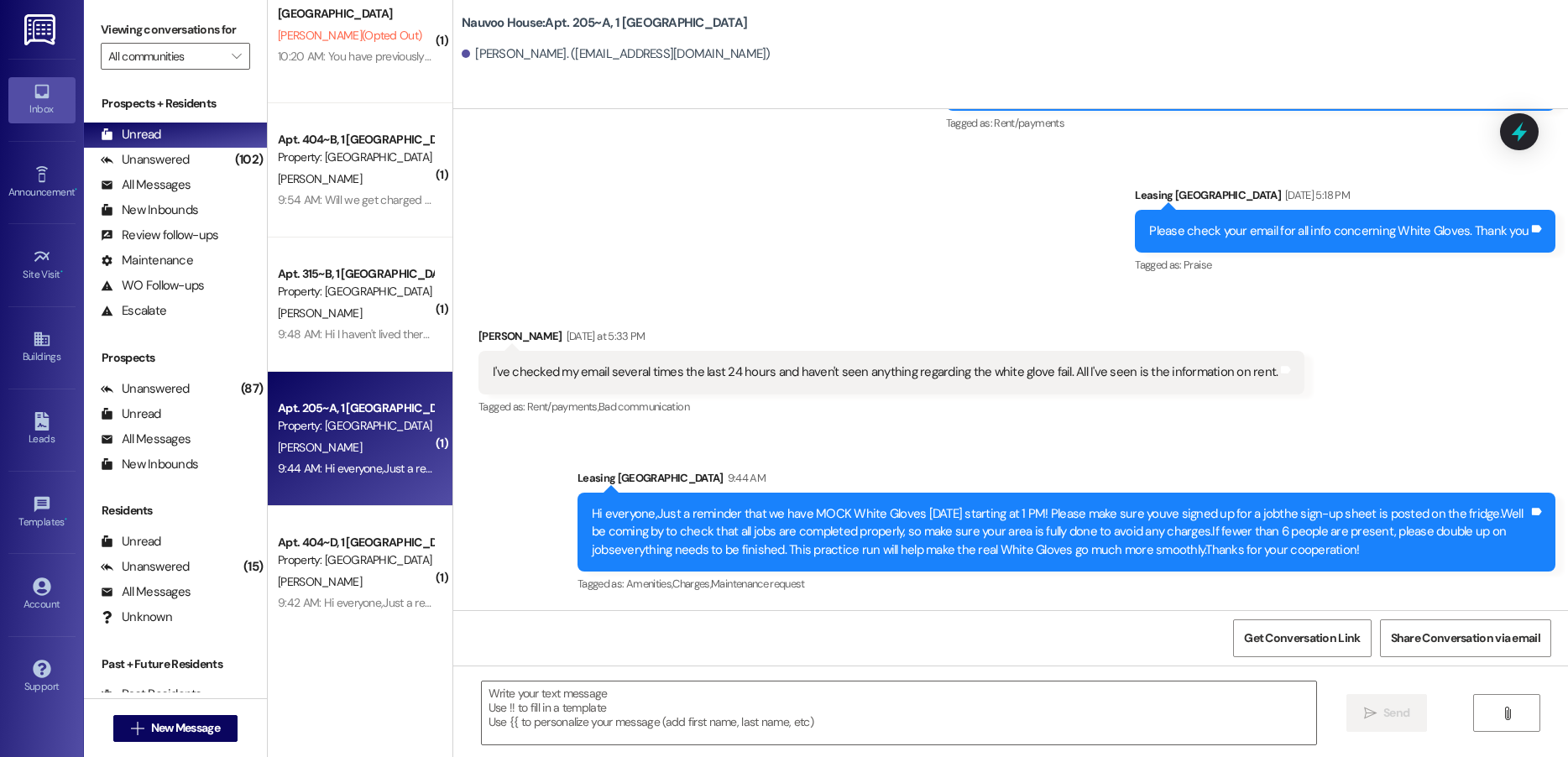
scroll to position [168, 0]
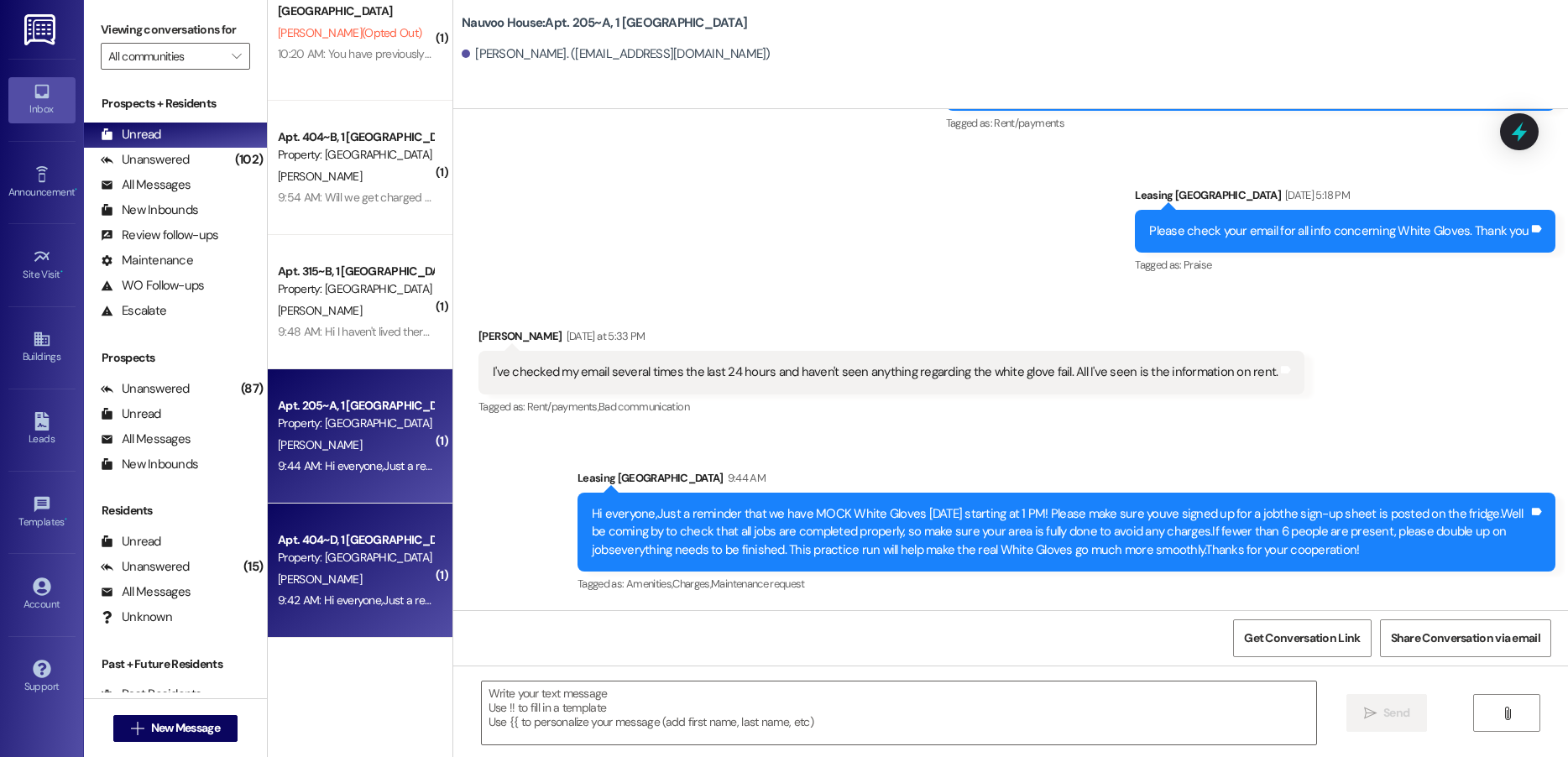
click at [349, 548] on div "Apt. 404~D, 1 [GEOGRAPHIC_DATA]" at bounding box center [356, 540] width 155 height 18
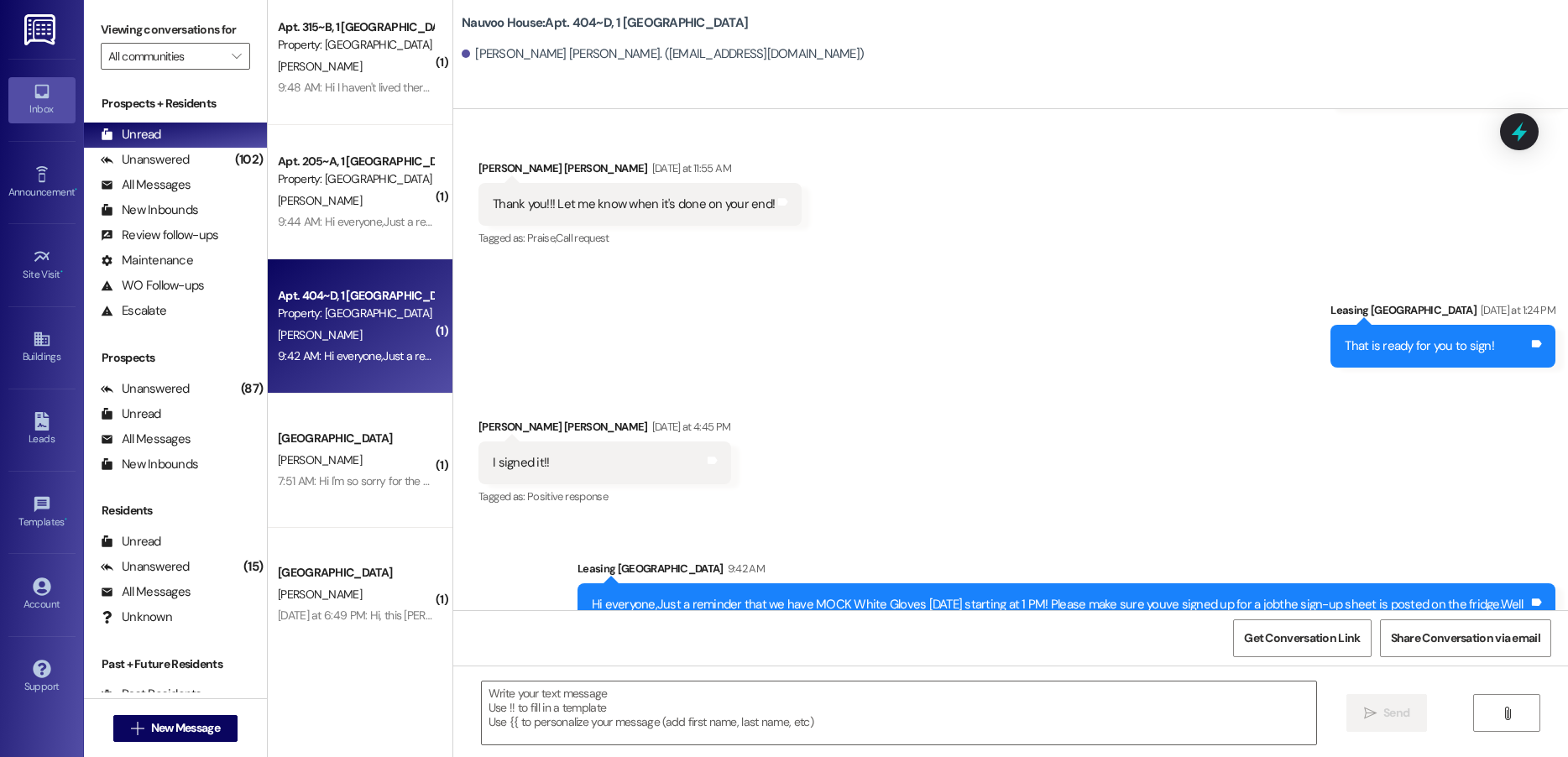
scroll to position [420, 0]
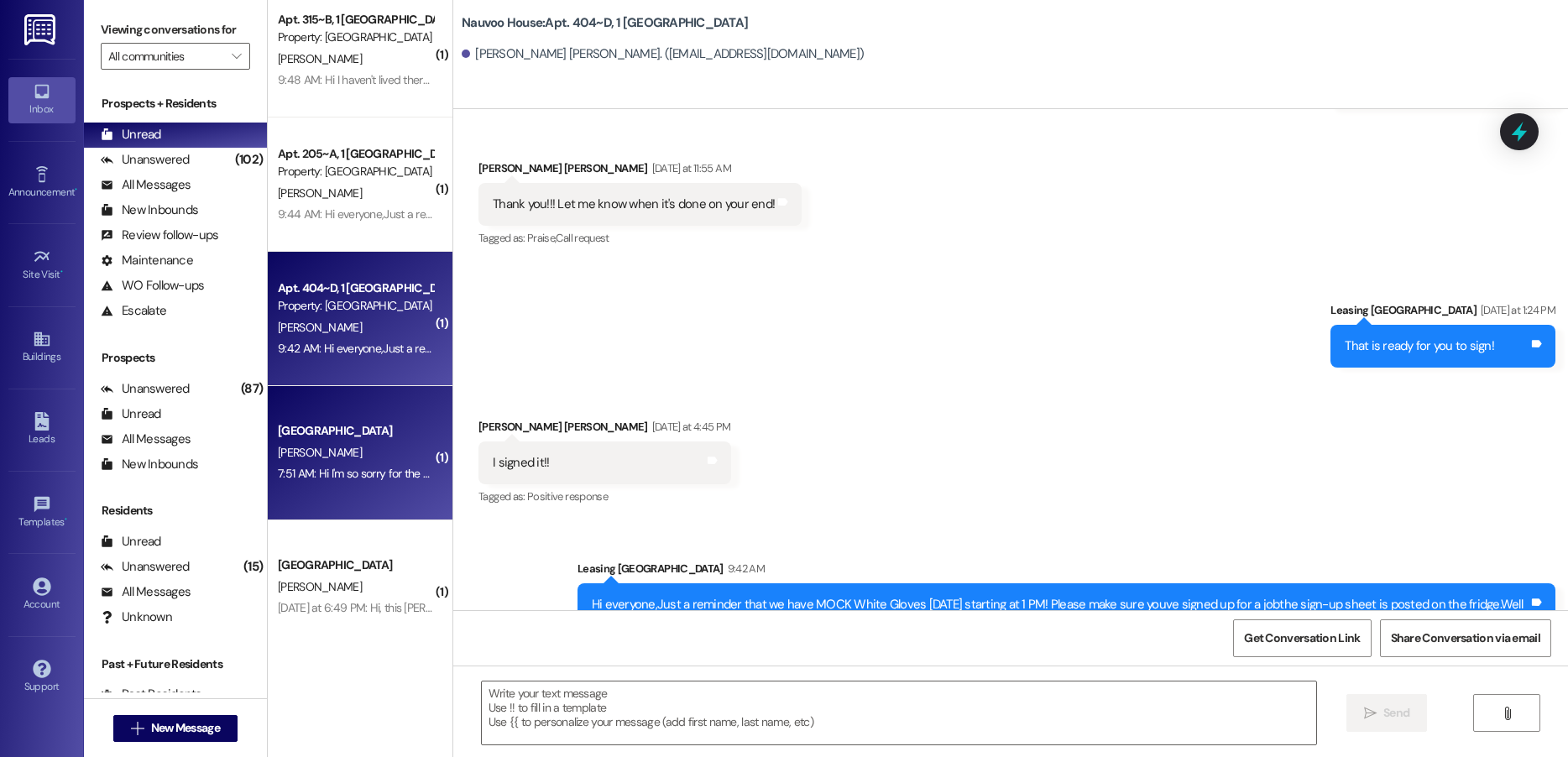
click at [341, 474] on div "7:51 AM: Hi I'm so sorry for the rain check 😂 Yes, I would like to move in earl…" at bounding box center [522, 473] width 489 height 15
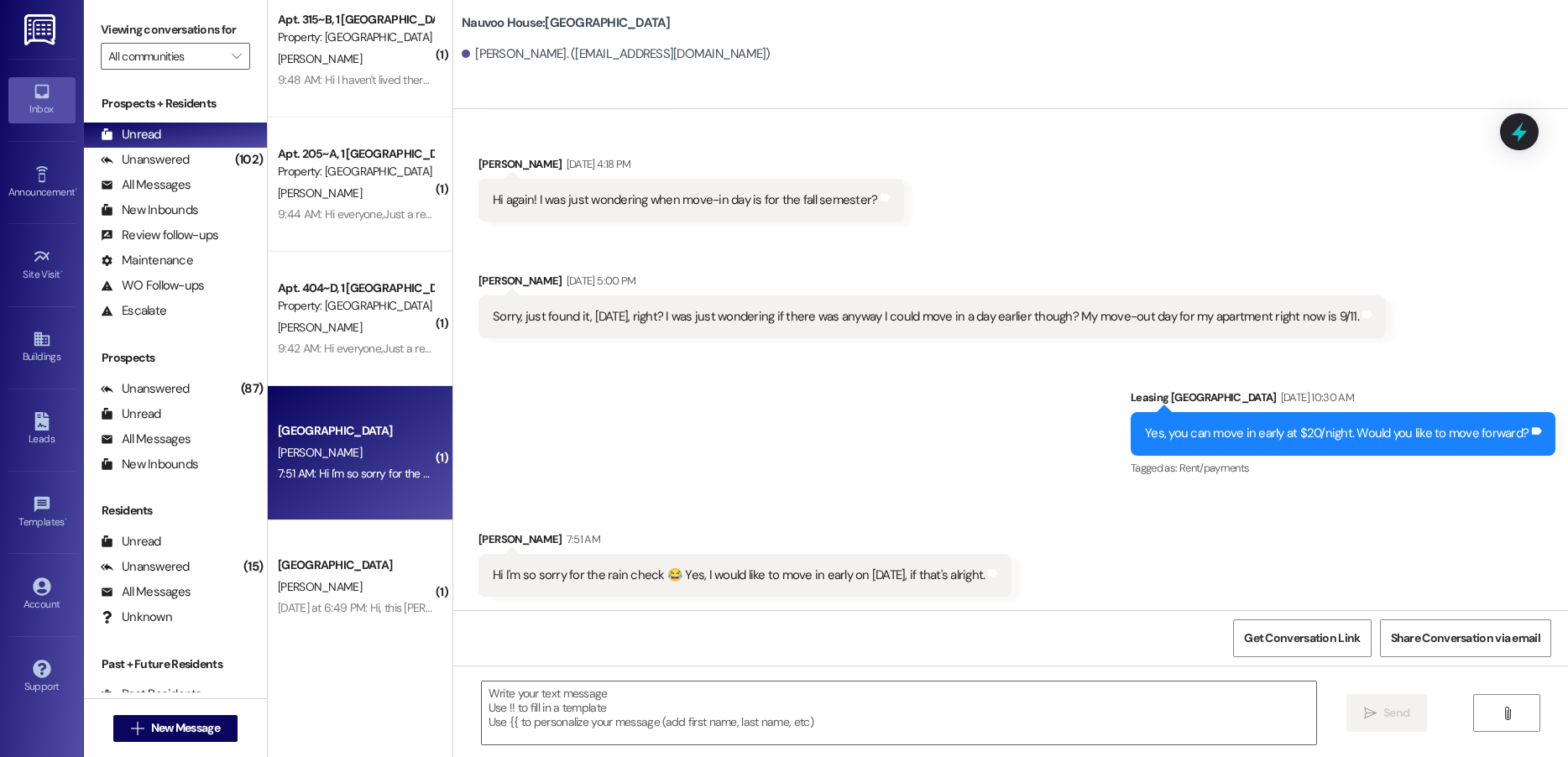
scroll to position [842, 0]
